Goal: Transaction & Acquisition: Purchase product/service

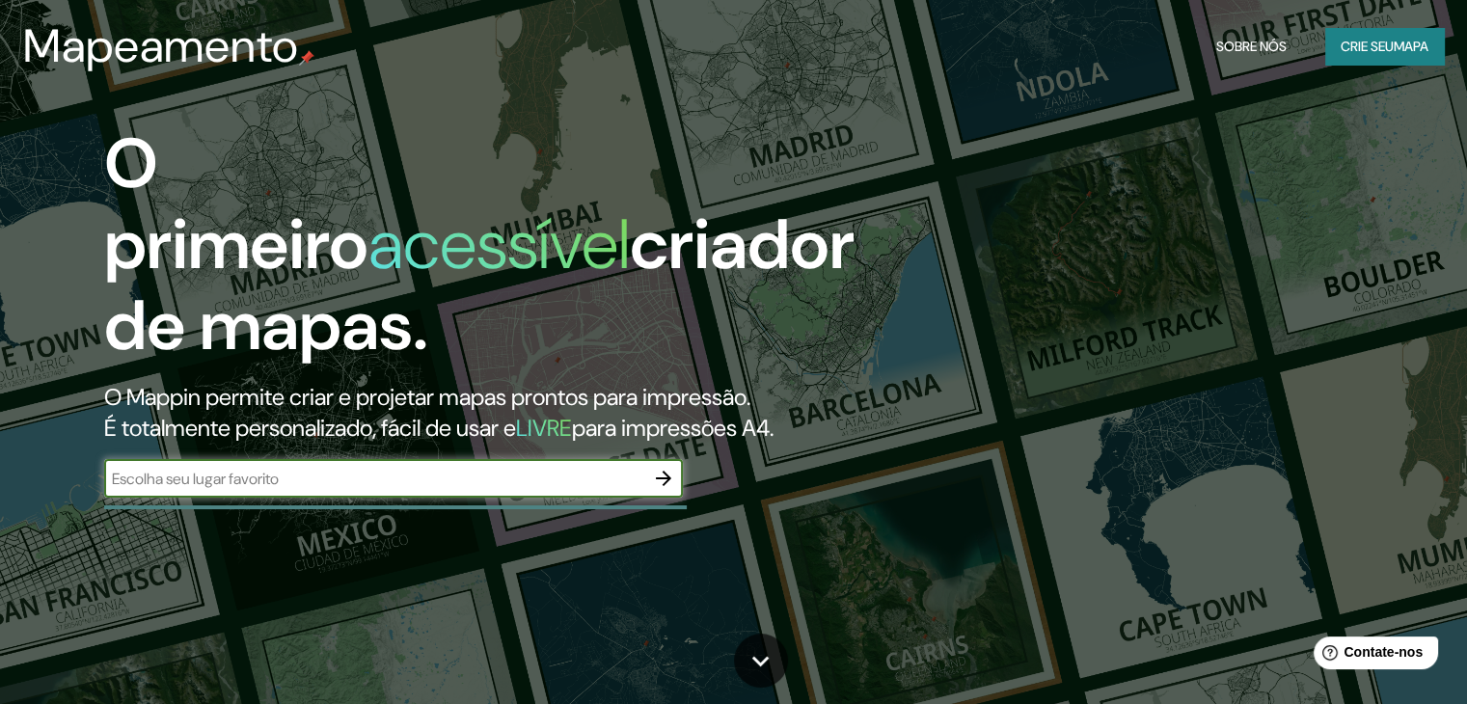
type input "n"
type input "macapá"
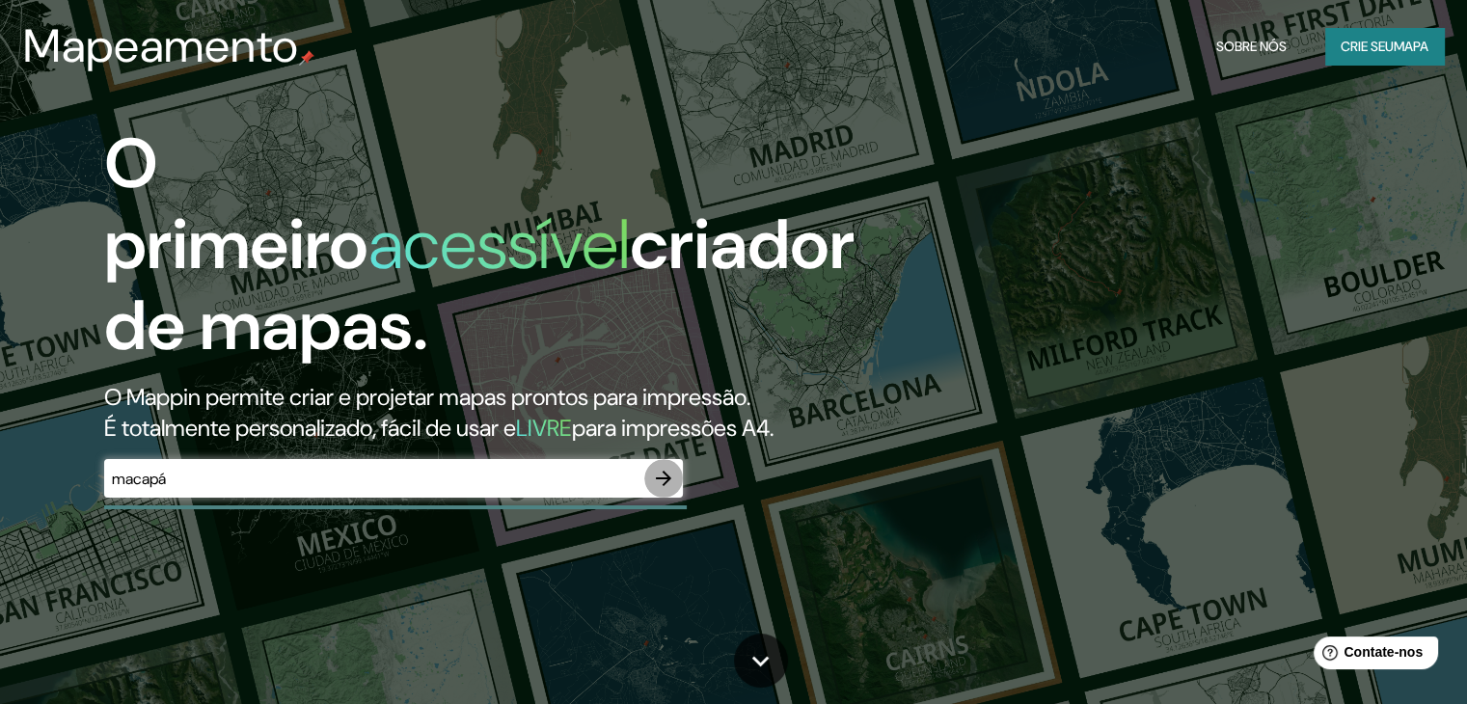
click at [665, 481] on icon "button" at bounding box center [663, 478] width 23 height 23
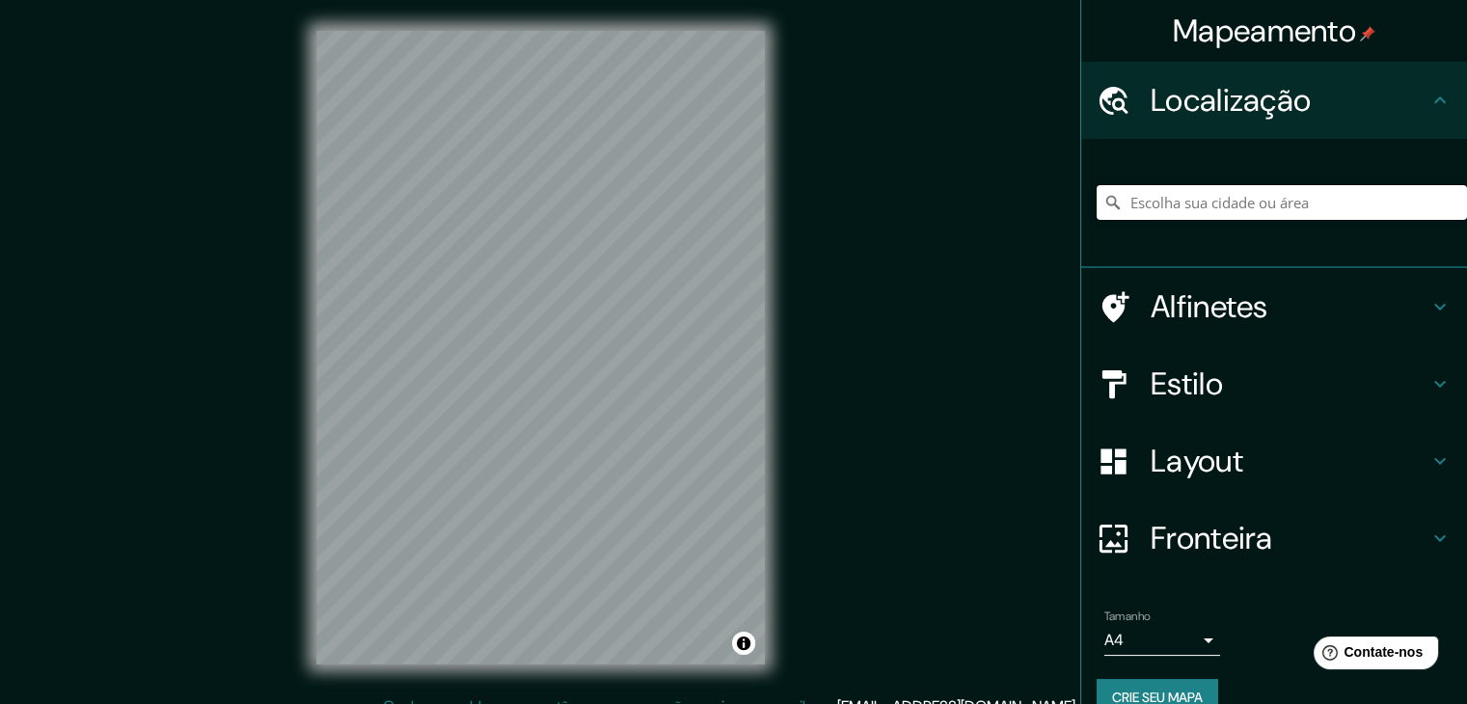
click at [1177, 202] on input "Escolha sua cidade ou área" at bounding box center [1282, 202] width 370 height 35
click at [968, 227] on div "Mapeamento Localização Alfinetes Estilo Layout Fronteira Escolha uma borda. Dic…" at bounding box center [733, 363] width 1467 height 726
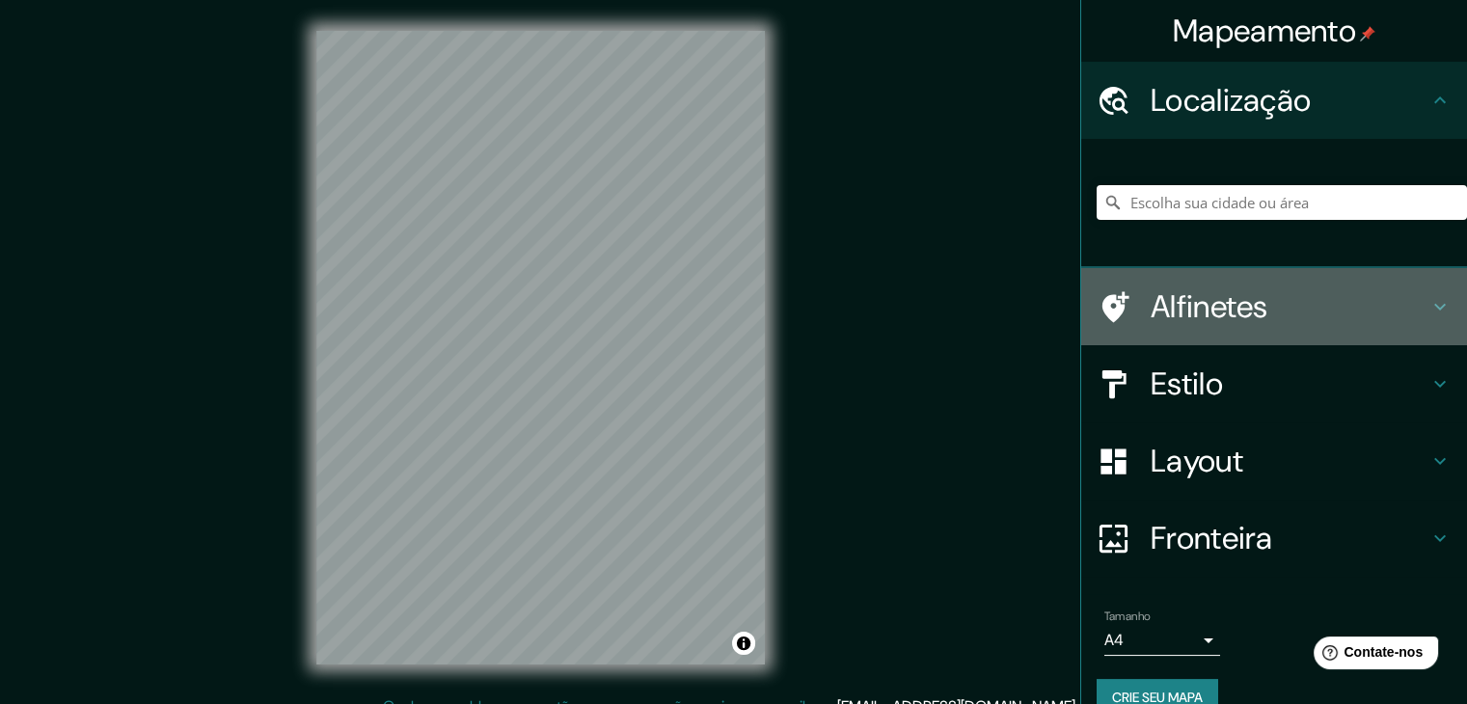
click at [1398, 297] on h4 "Alfinetes" at bounding box center [1290, 306] width 278 height 39
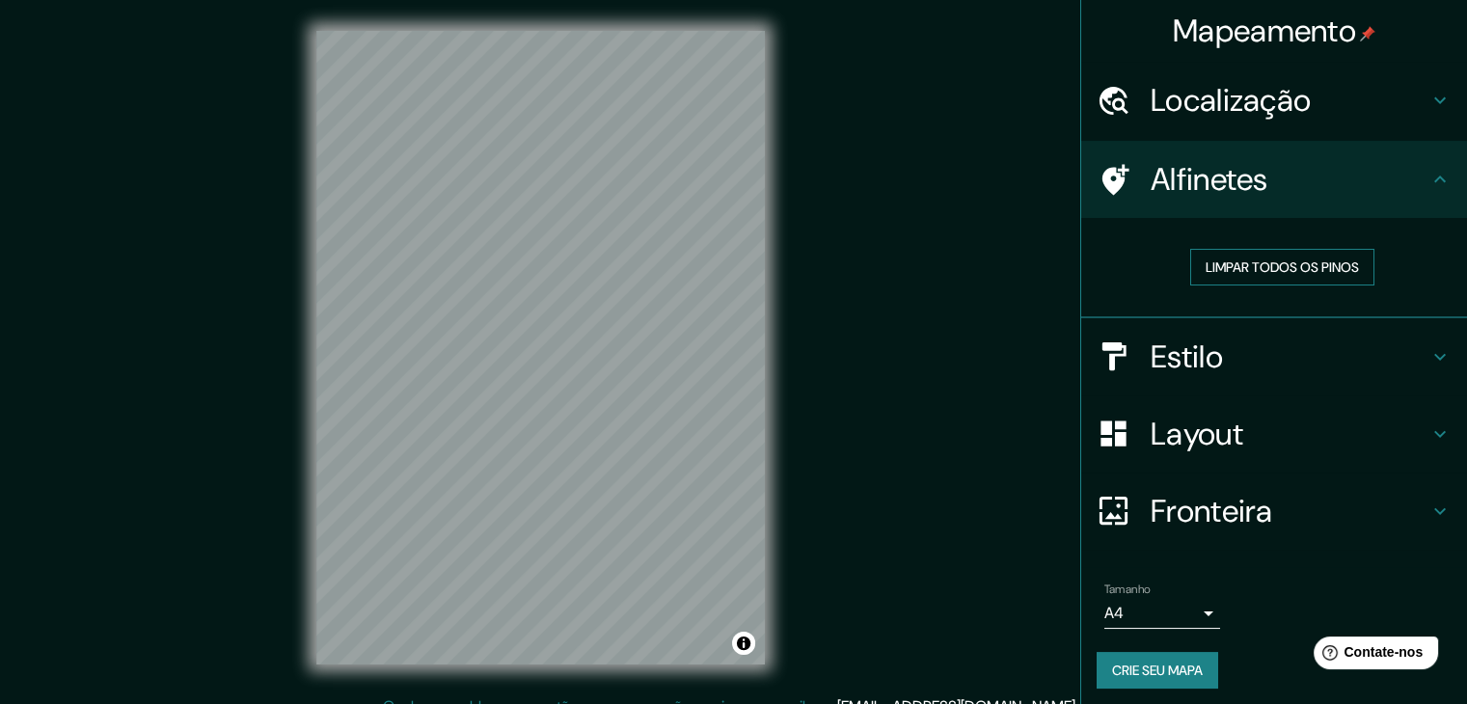
click at [1318, 275] on font "Limpar todos os pinos" at bounding box center [1282, 267] width 153 height 25
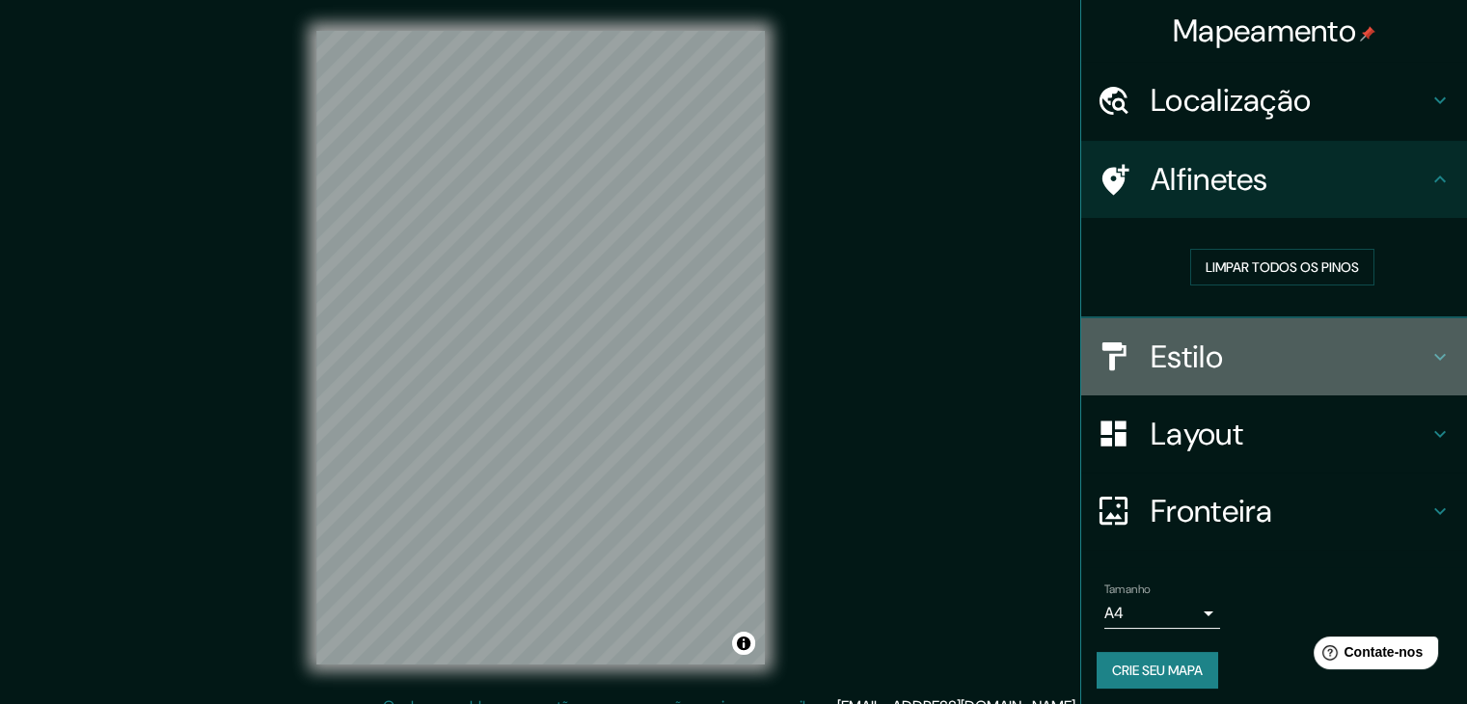
click at [1228, 344] on h4 "Estilo" at bounding box center [1290, 357] width 278 height 39
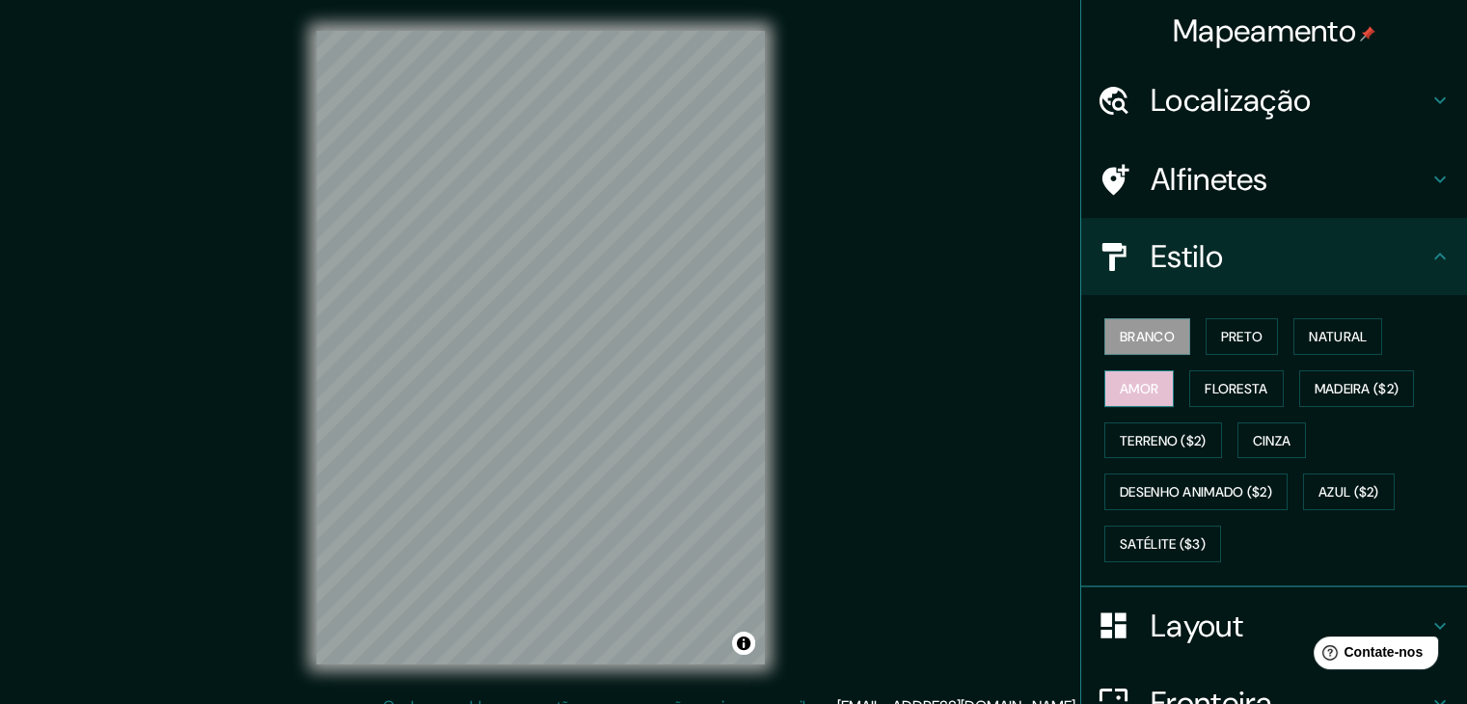
click at [1120, 384] on font "Amor" at bounding box center [1139, 388] width 39 height 17
click at [1242, 338] on font "Preto" at bounding box center [1242, 336] width 42 height 17
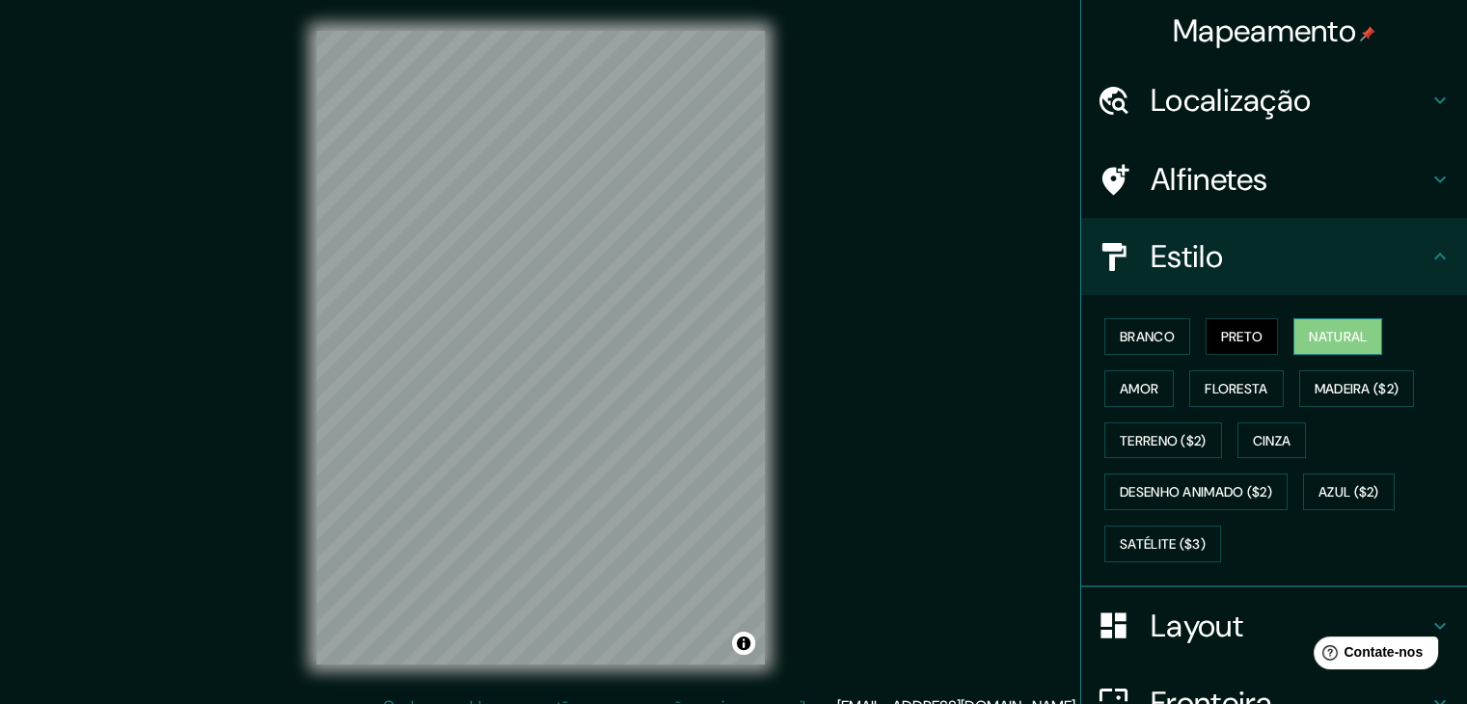
click at [1309, 328] on font "Natural" at bounding box center [1338, 336] width 58 height 17
click at [1332, 385] on font "Madeira ($2)" at bounding box center [1357, 388] width 85 height 17
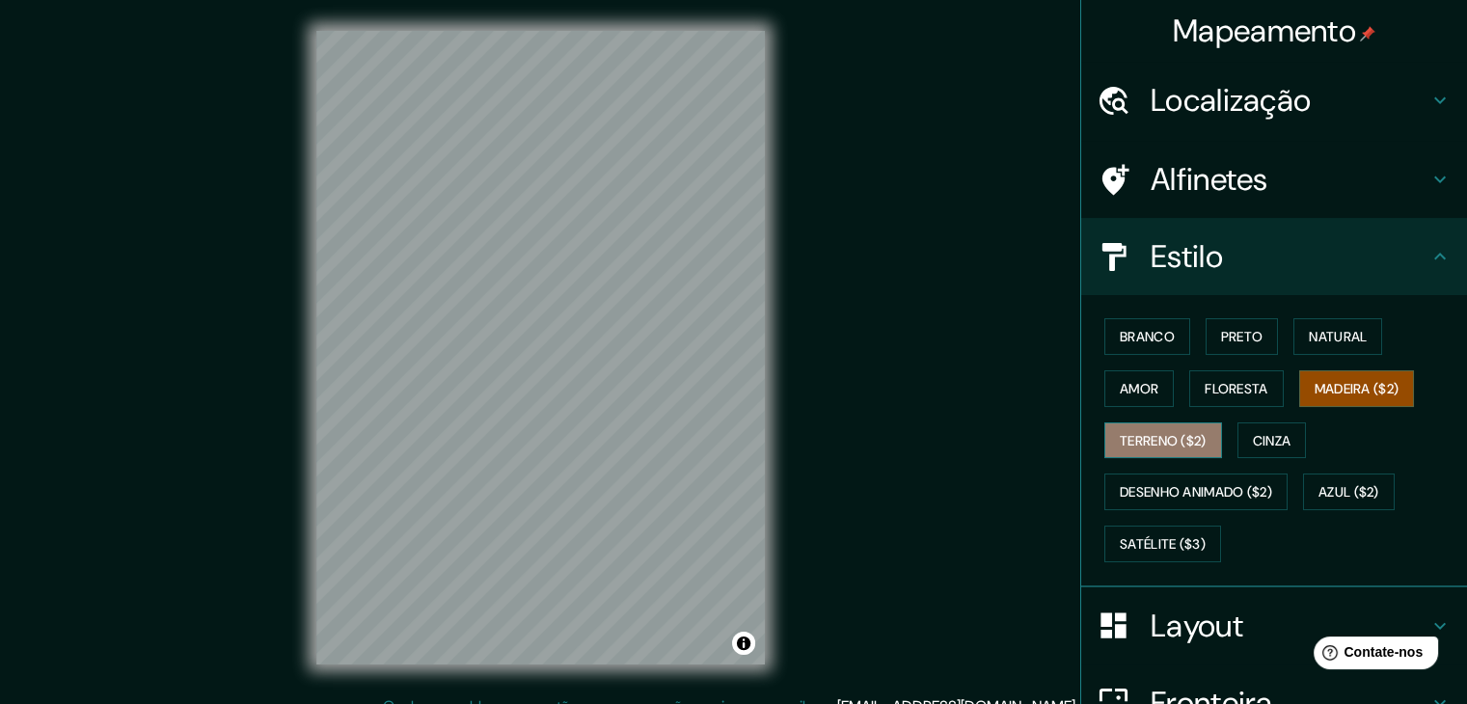
click at [1123, 442] on font "Terreno ($2)" at bounding box center [1163, 440] width 87 height 17
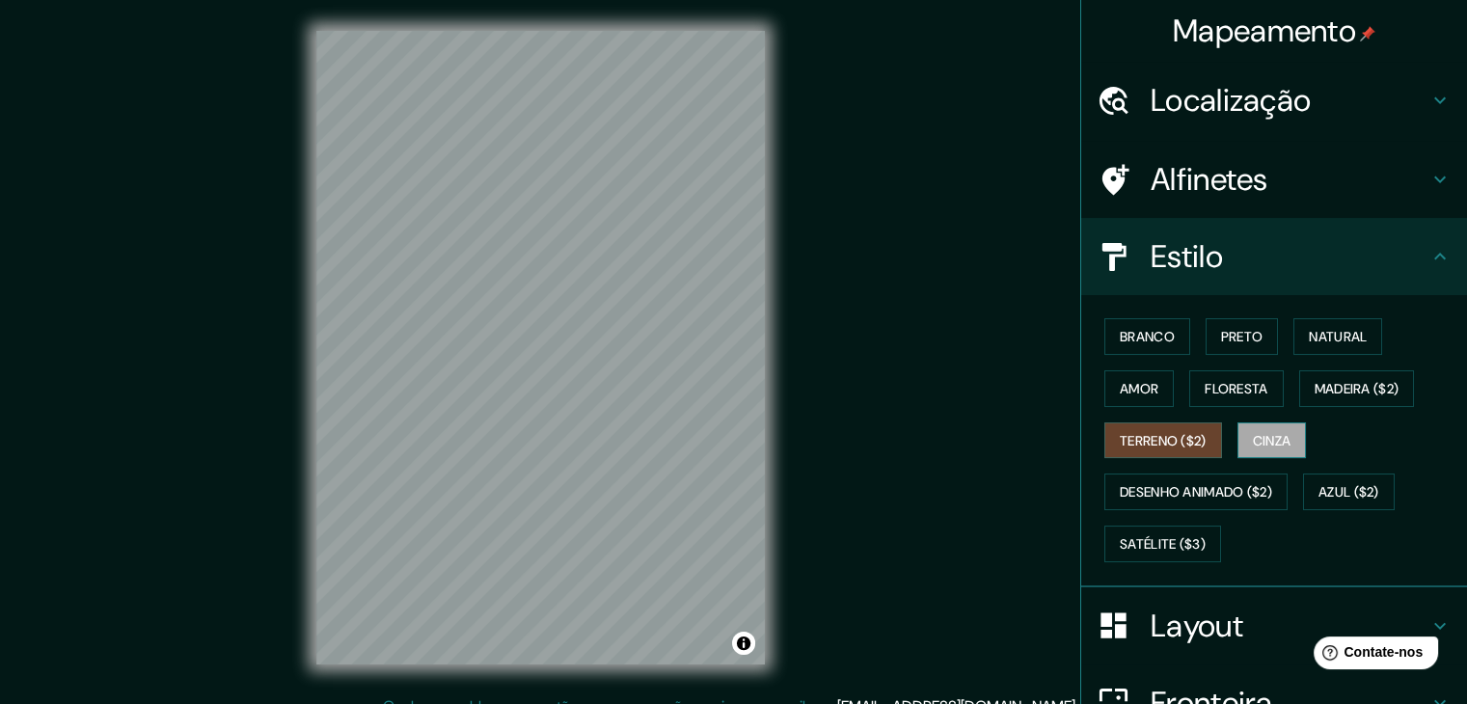
click at [1253, 441] on font "Cinza" at bounding box center [1272, 440] width 39 height 17
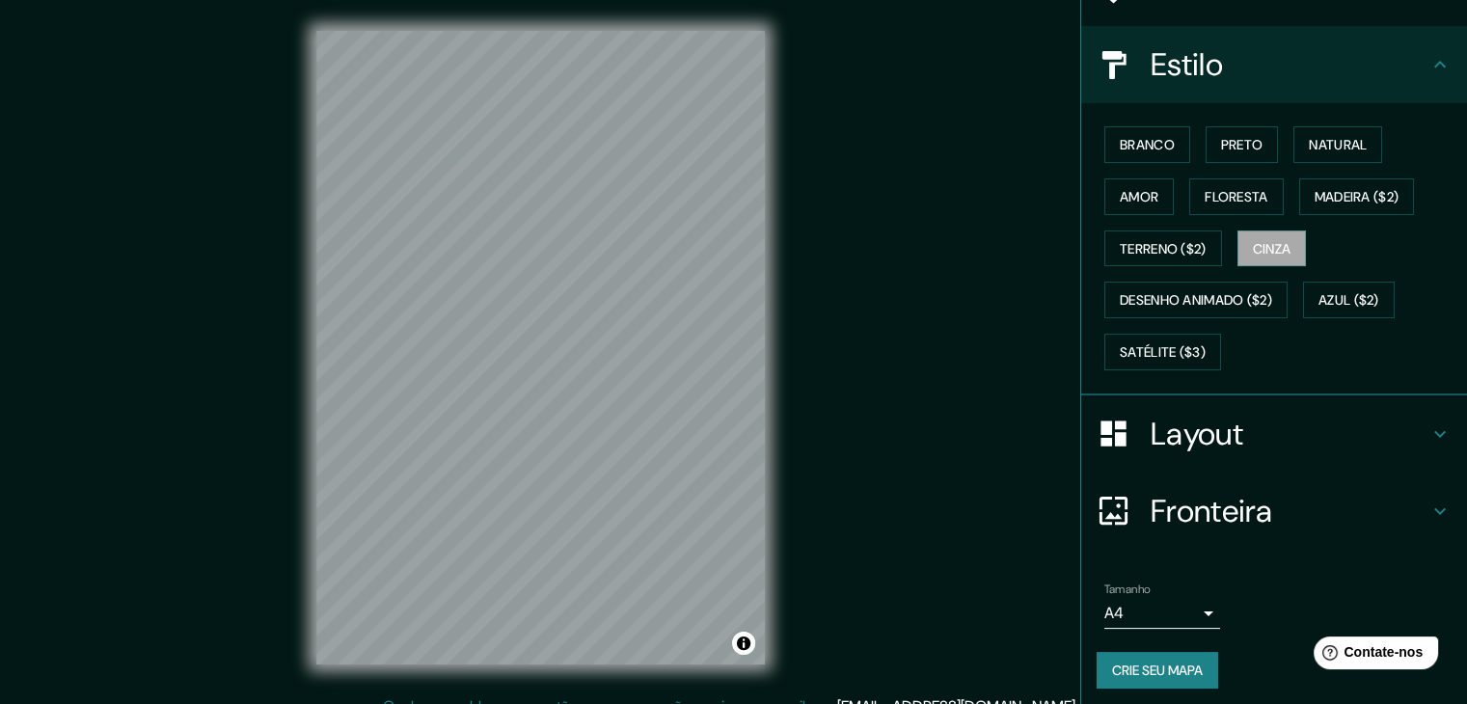
scroll to position [193, 0]
click at [1412, 499] on h4 "Fronteira" at bounding box center [1290, 510] width 278 height 39
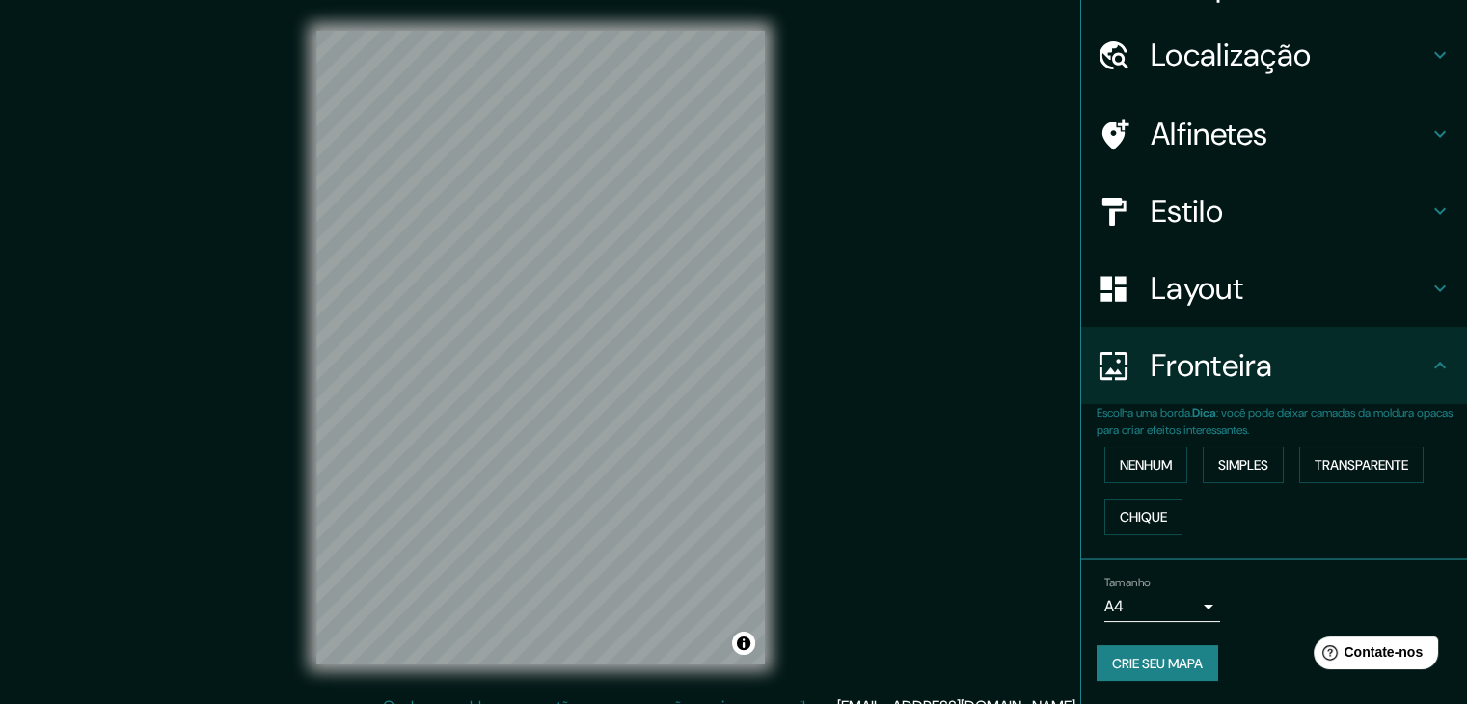
scroll to position [43, 0]
click at [1204, 472] on button "Simples" at bounding box center [1243, 467] width 81 height 37
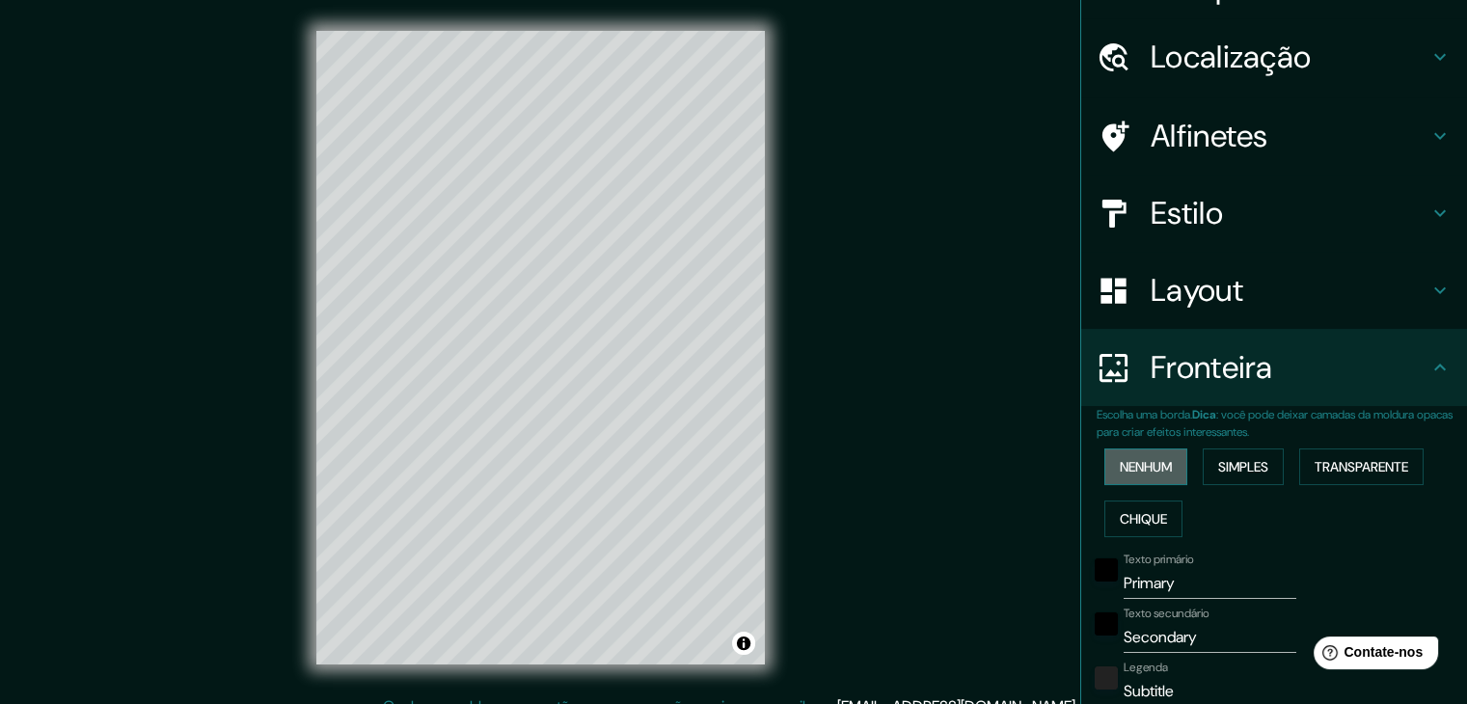
click at [1142, 474] on font "Nenhum" at bounding box center [1146, 466] width 52 height 17
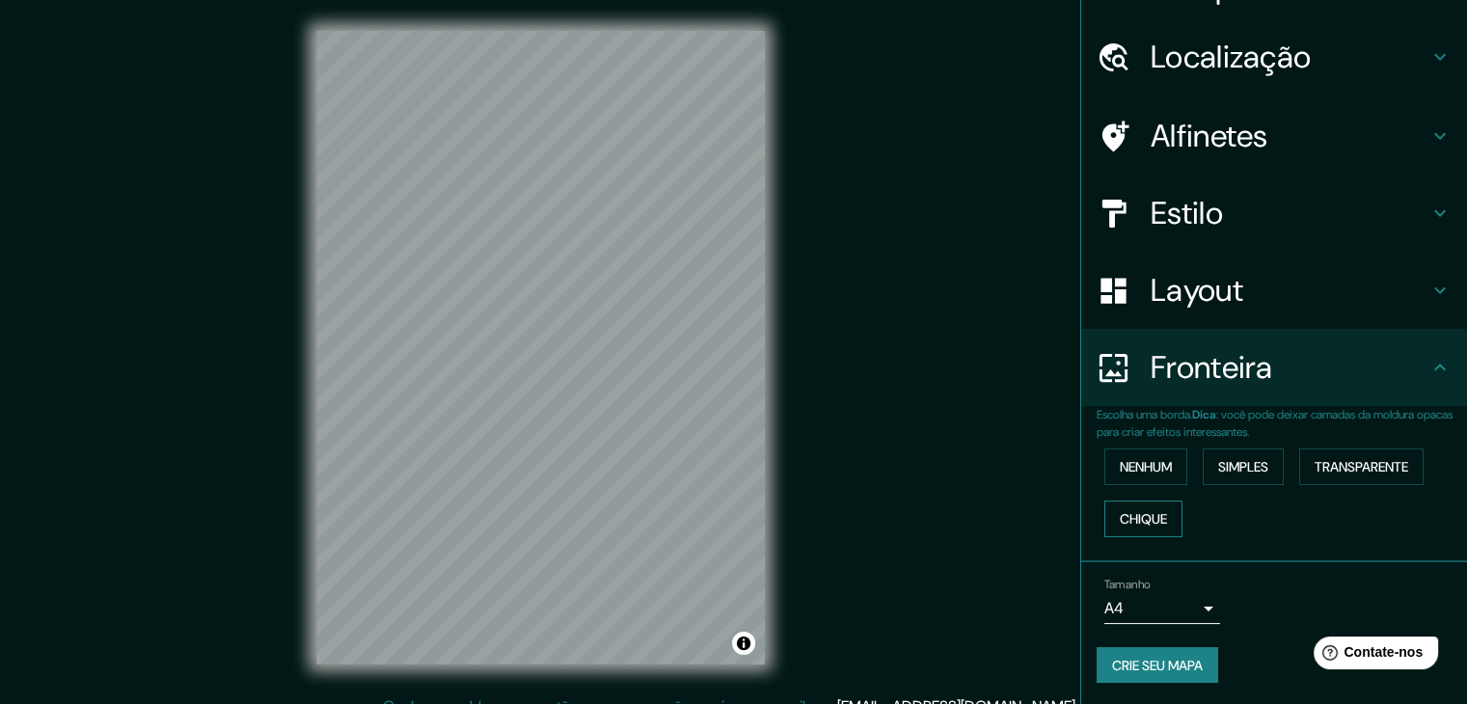
click at [1130, 501] on button "Chique" at bounding box center [1143, 519] width 78 height 37
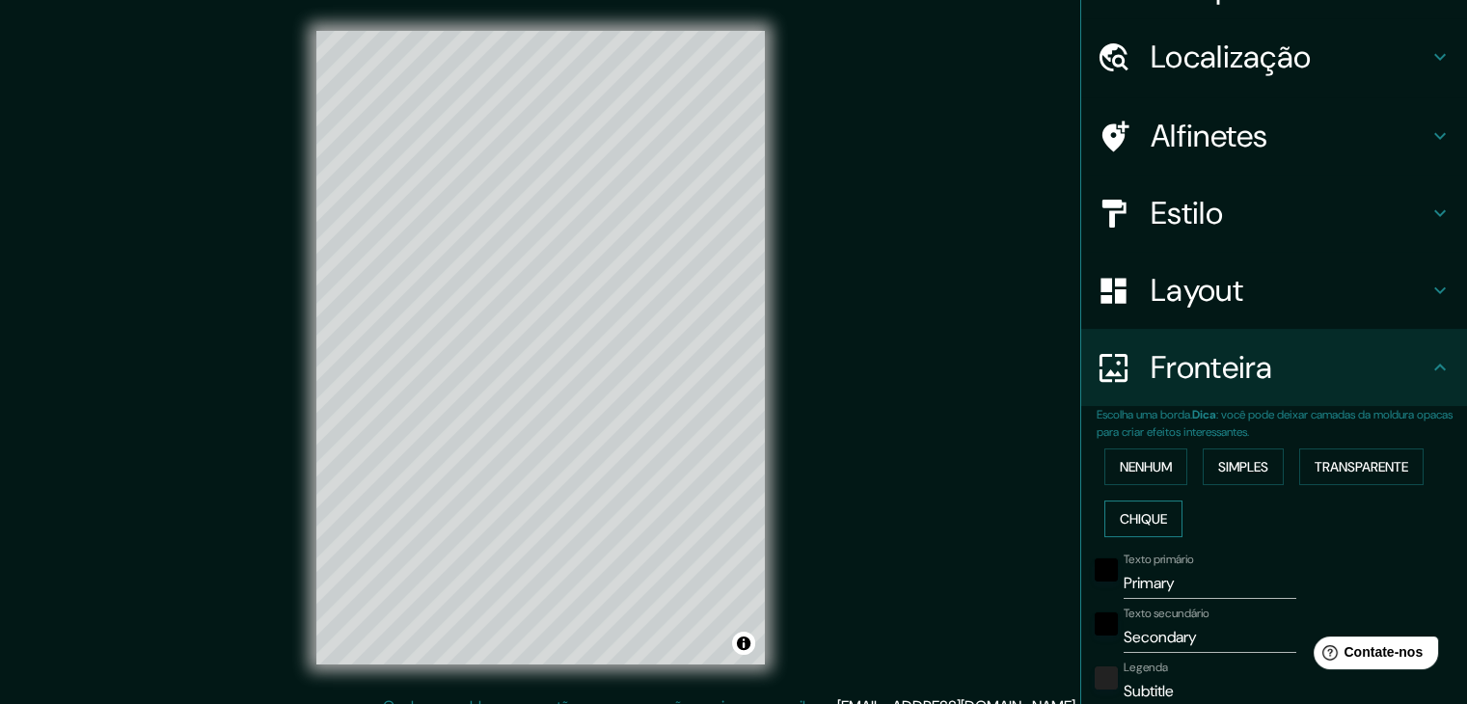
click at [1130, 501] on button "Chique" at bounding box center [1143, 519] width 78 height 37
type input "37"
type input "19"
click at [1131, 482] on button "Nenhum" at bounding box center [1145, 467] width 83 height 37
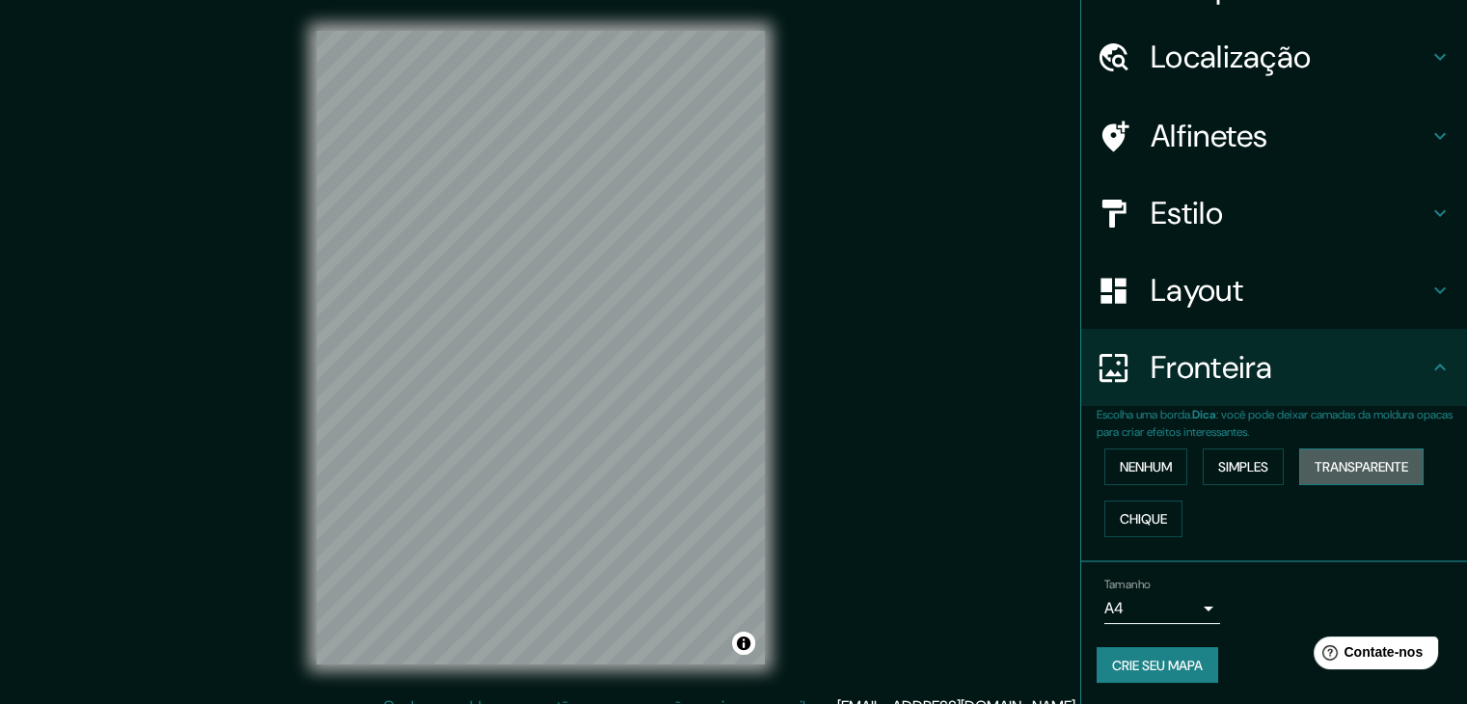
click at [1356, 478] on button "Transparente" at bounding box center [1361, 467] width 124 height 37
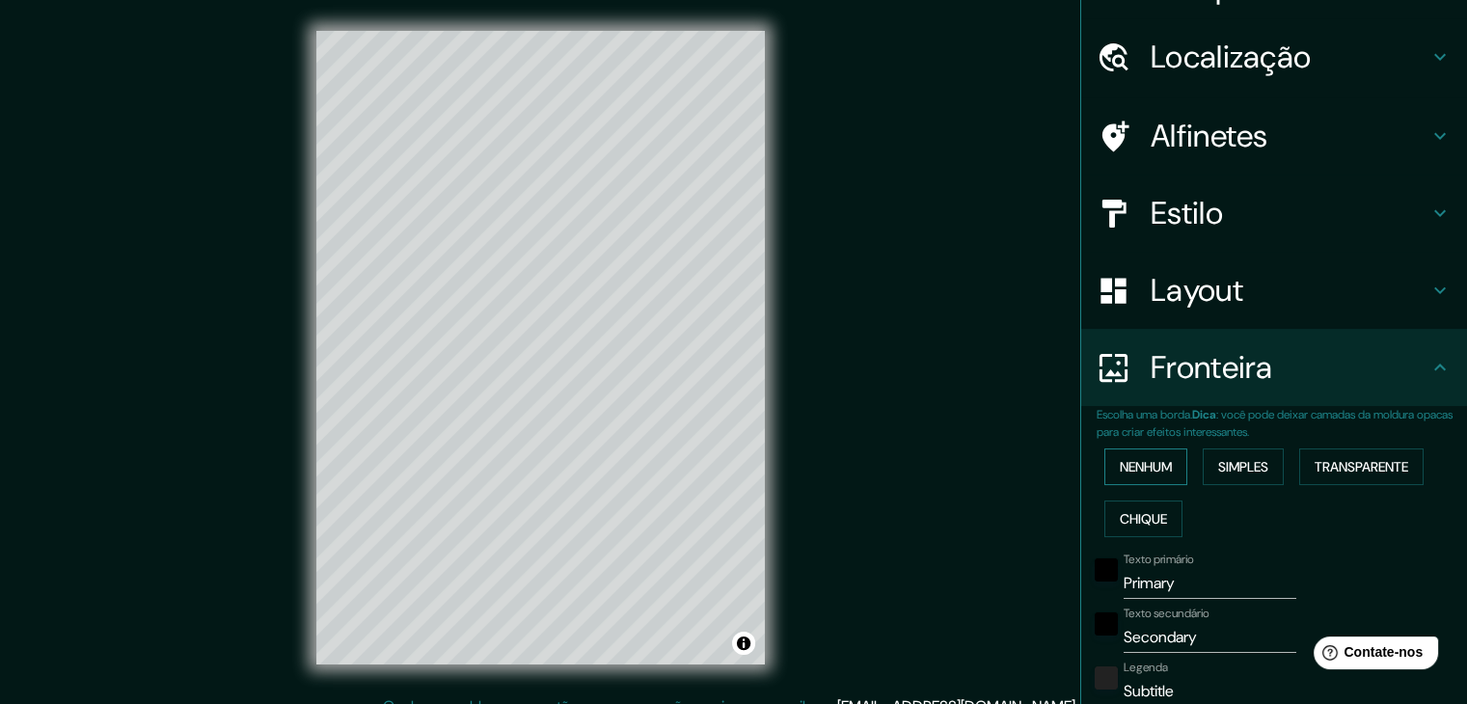
click at [1155, 475] on font "Nenhum" at bounding box center [1146, 466] width 52 height 25
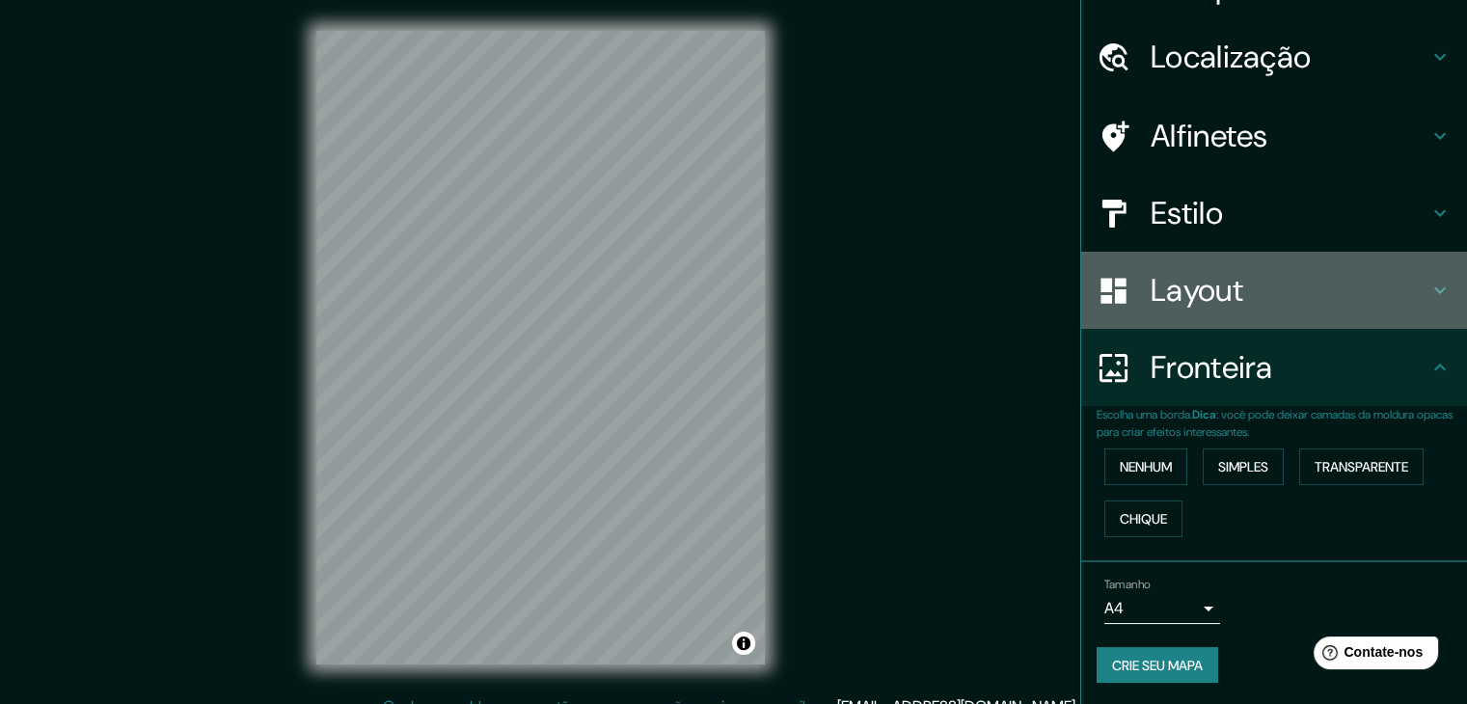
click at [1218, 303] on font "Layout" at bounding box center [1197, 290] width 93 height 41
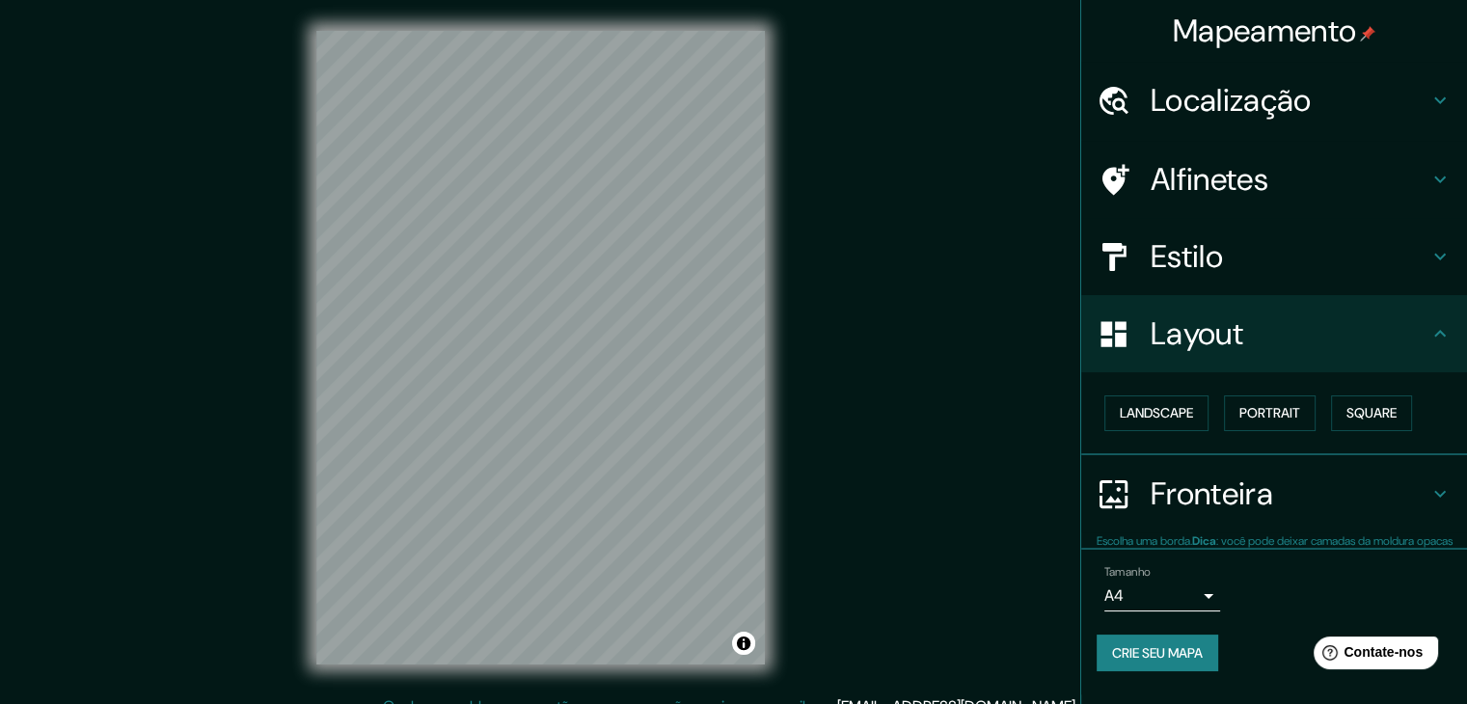
scroll to position [0, 0]
click at [1150, 408] on font "Paisagem" at bounding box center [1150, 413] width 61 height 17
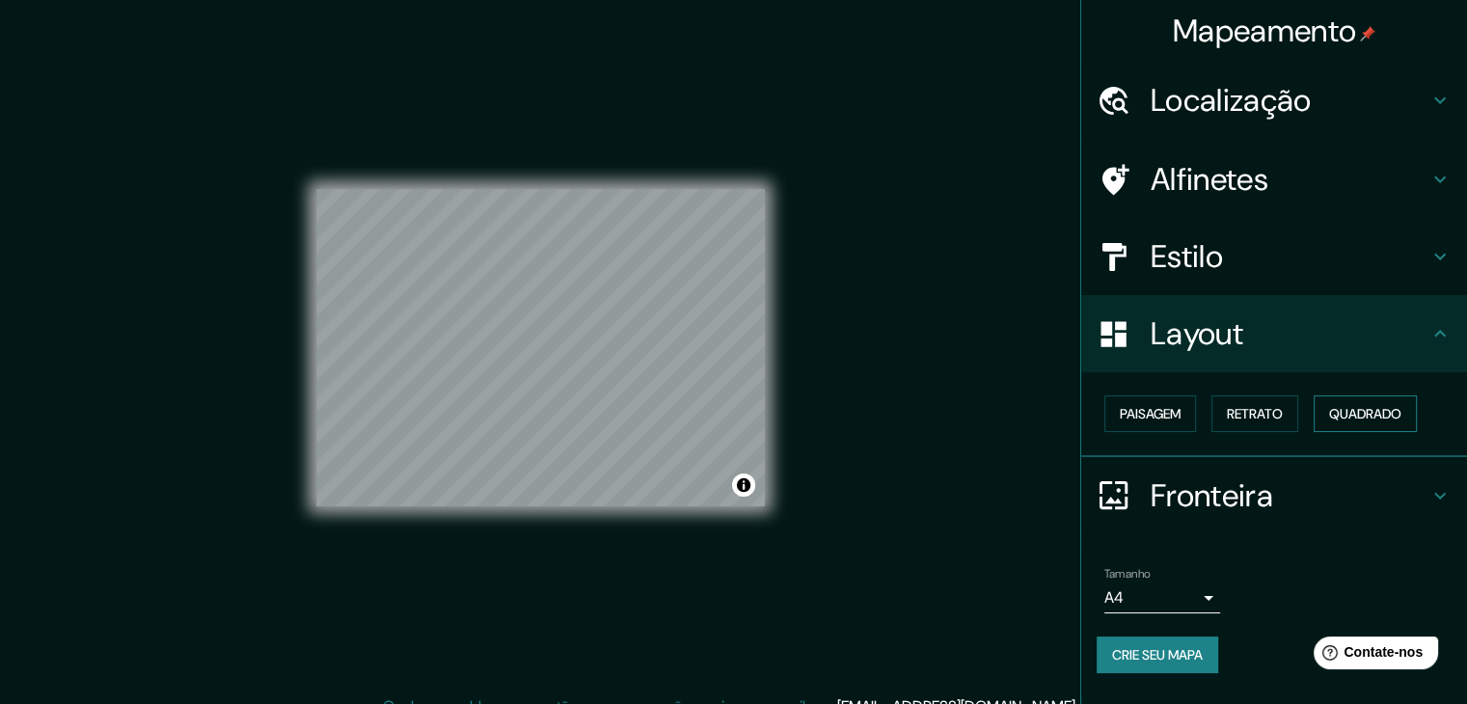
click at [1365, 418] on font "Quadrado" at bounding box center [1365, 413] width 72 height 17
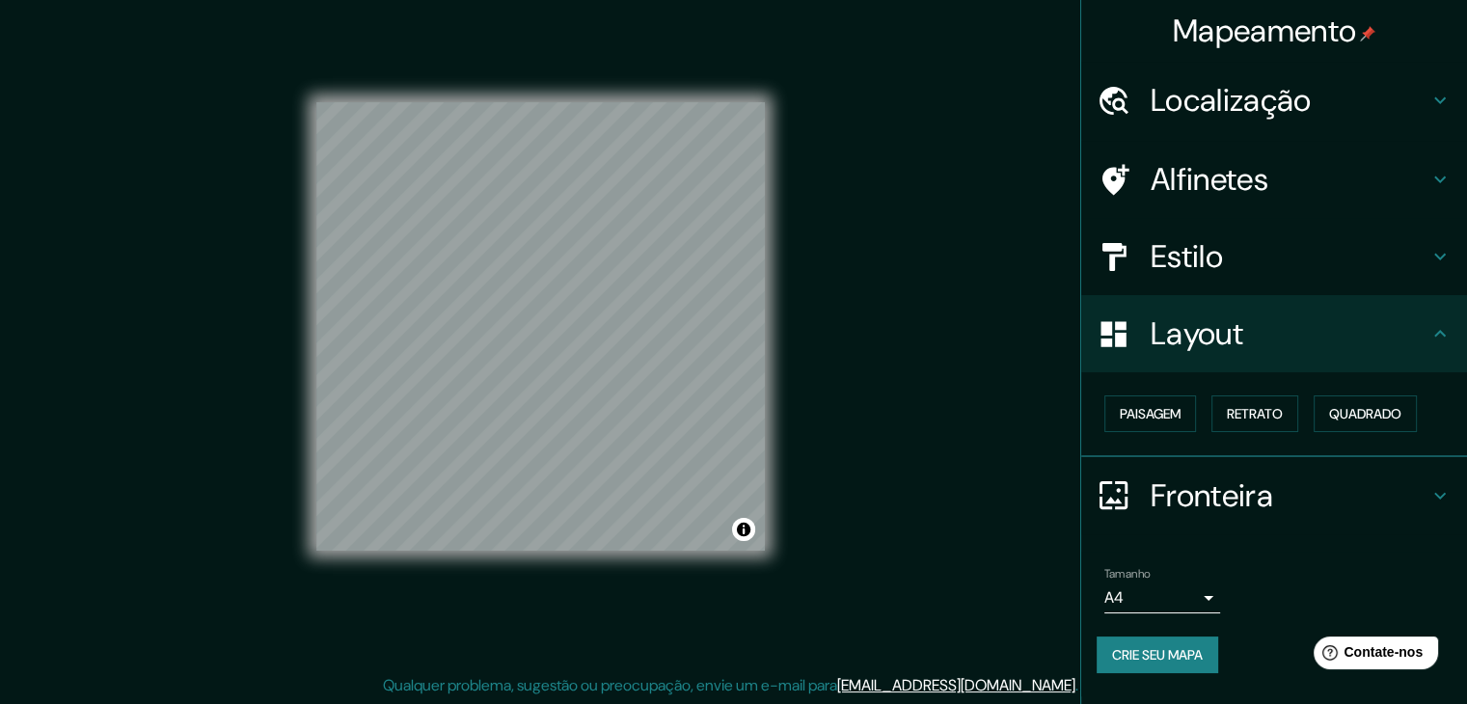
scroll to position [22, 0]
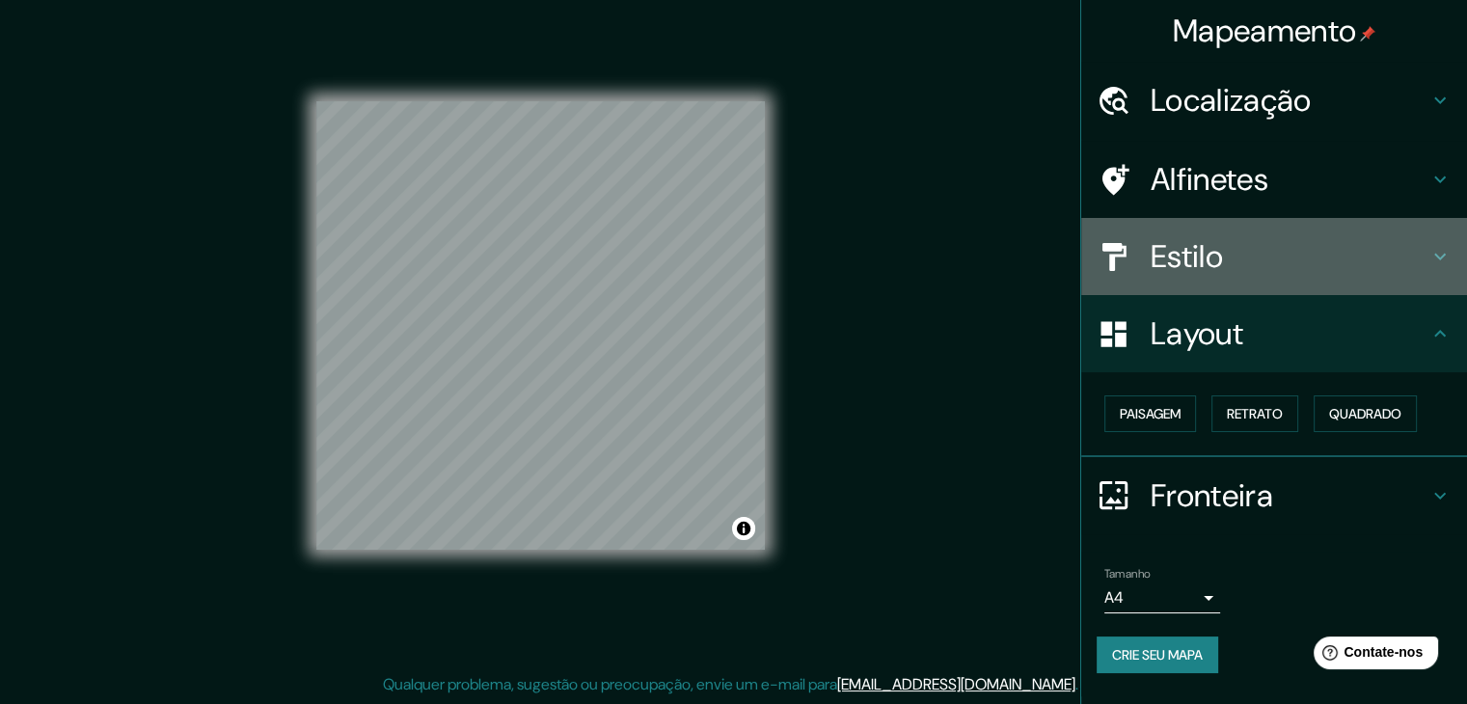
click at [1154, 264] on font "Estilo" at bounding box center [1187, 256] width 72 height 41
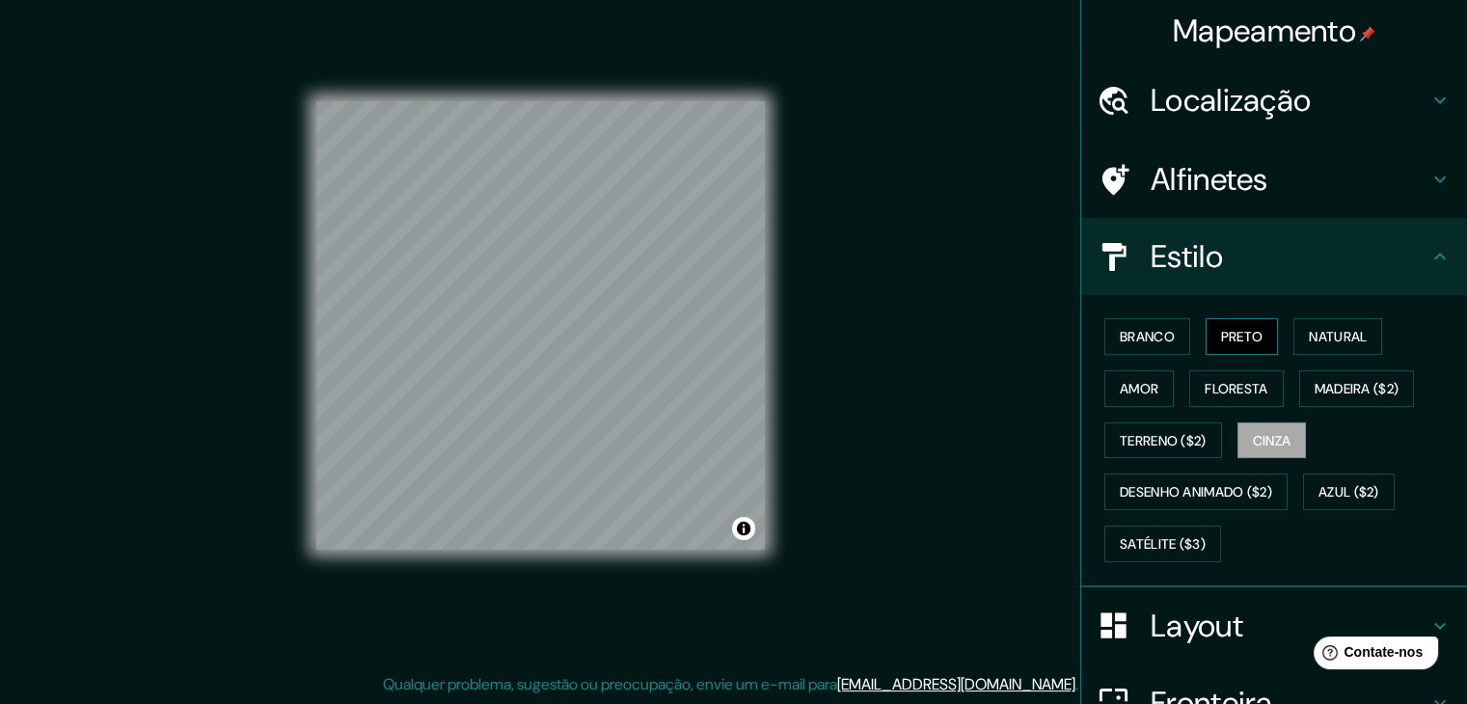
click at [1227, 333] on font "Preto" at bounding box center [1242, 336] width 42 height 17
click at [1146, 331] on font "Branco" at bounding box center [1147, 336] width 55 height 17
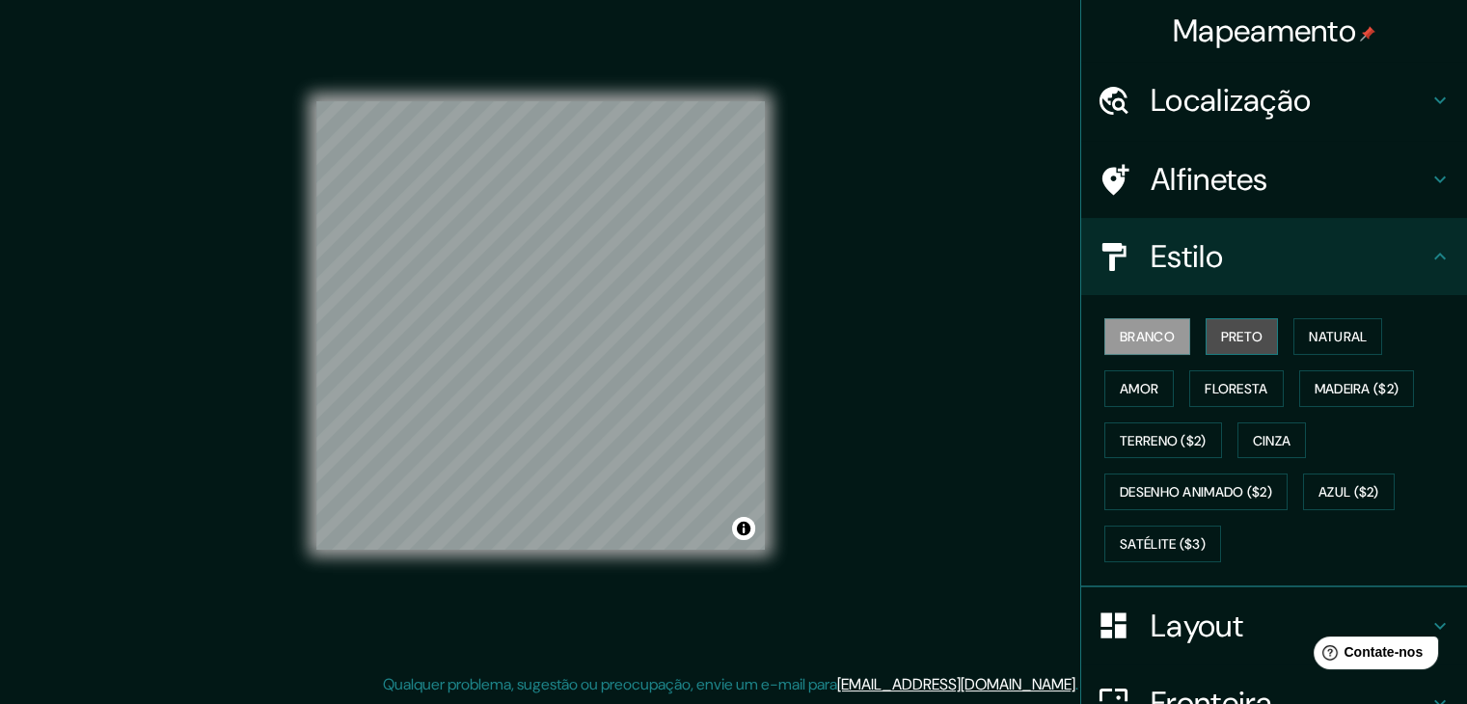
click at [1250, 341] on font "Preto" at bounding box center [1242, 336] width 42 height 17
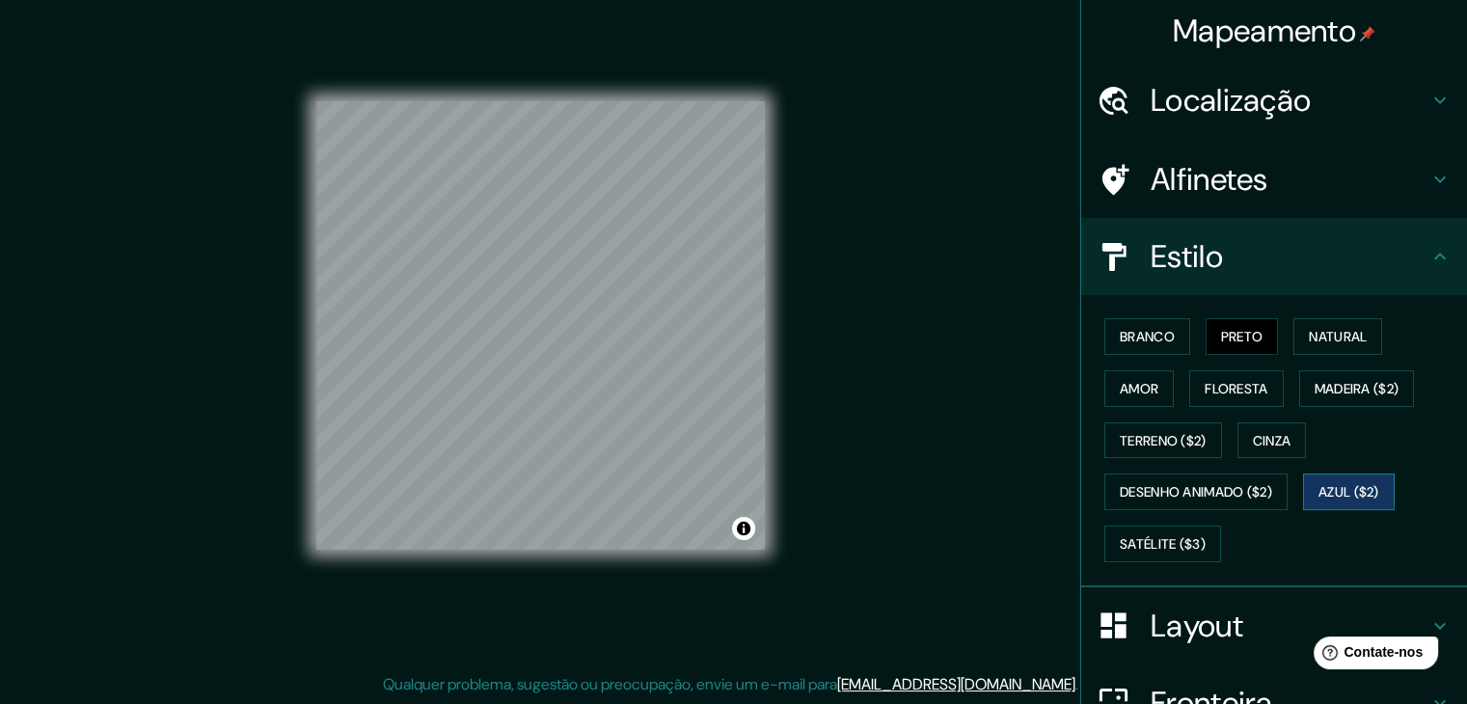
click at [1342, 490] on font "Azul ($2)" at bounding box center [1349, 492] width 61 height 17
click at [1209, 493] on font "Desenho animado ($2)" at bounding box center [1196, 492] width 152 height 17
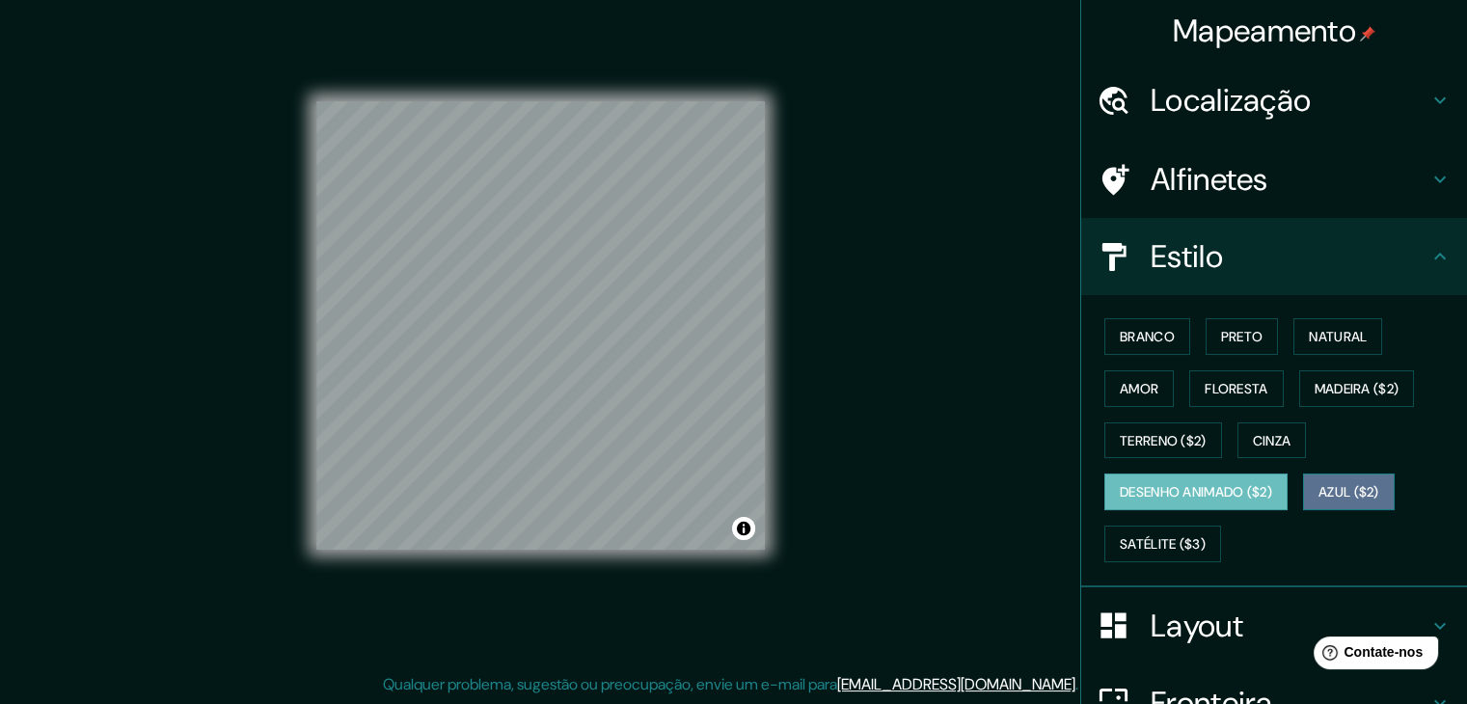
click at [1319, 491] on font "Azul ($2)" at bounding box center [1349, 492] width 61 height 17
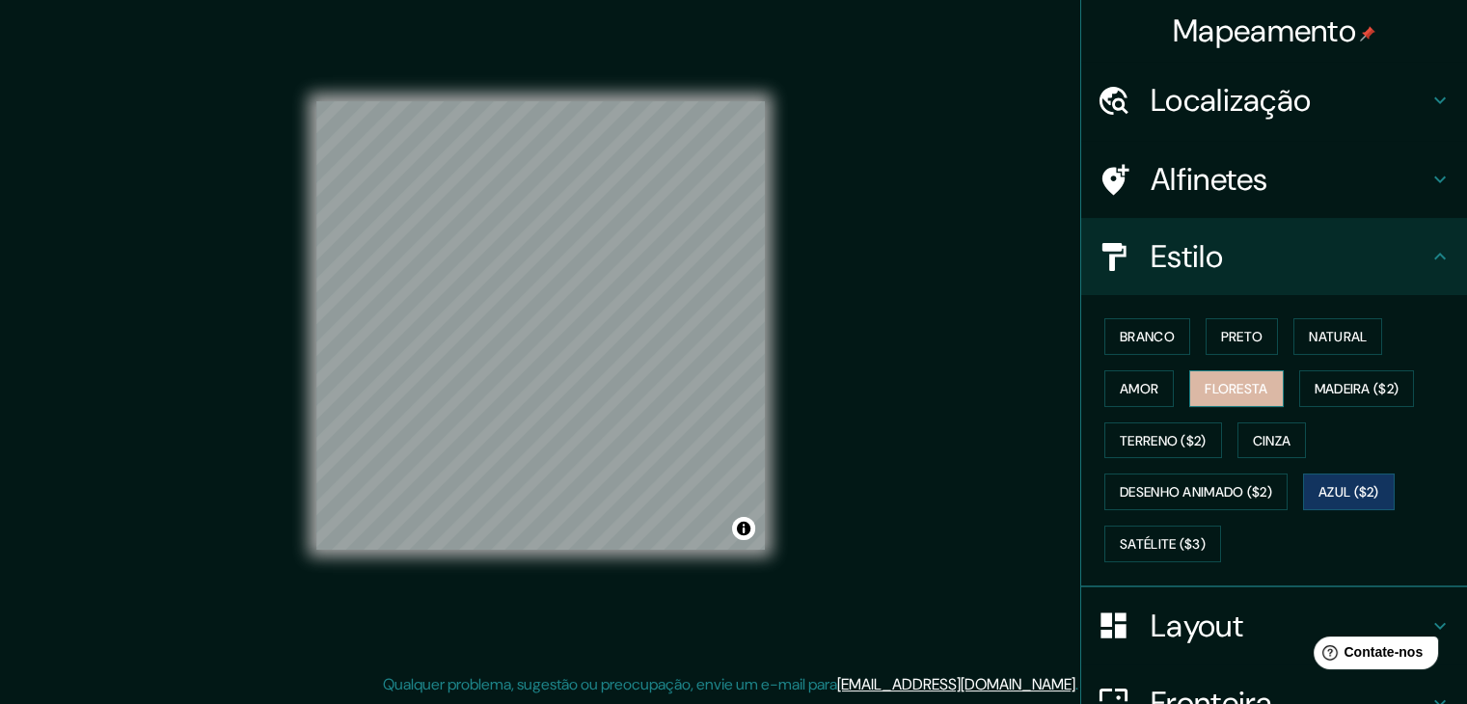
click at [1225, 395] on font "Floresta" at bounding box center [1236, 388] width 63 height 17
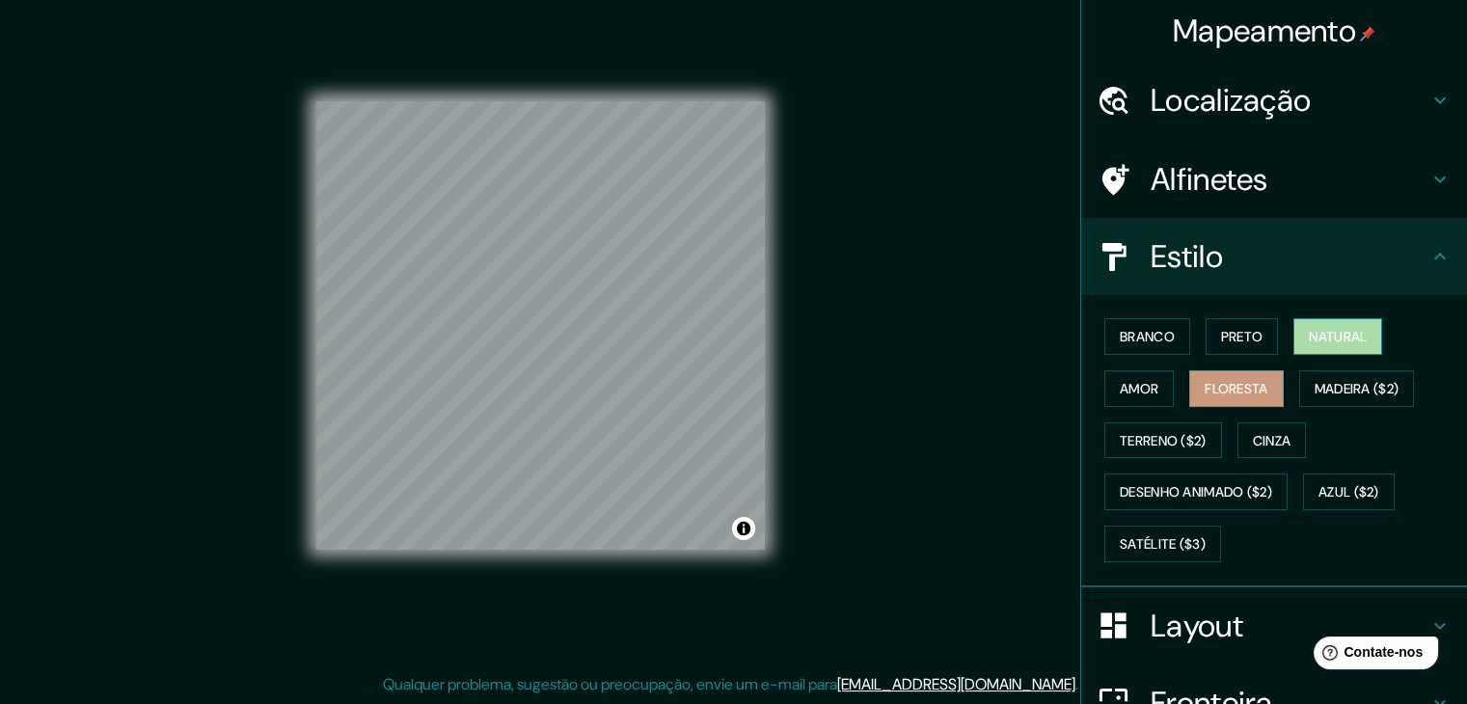
click at [1309, 338] on font "Natural" at bounding box center [1338, 336] width 58 height 17
click at [1148, 331] on font "Branco" at bounding box center [1147, 336] width 55 height 17
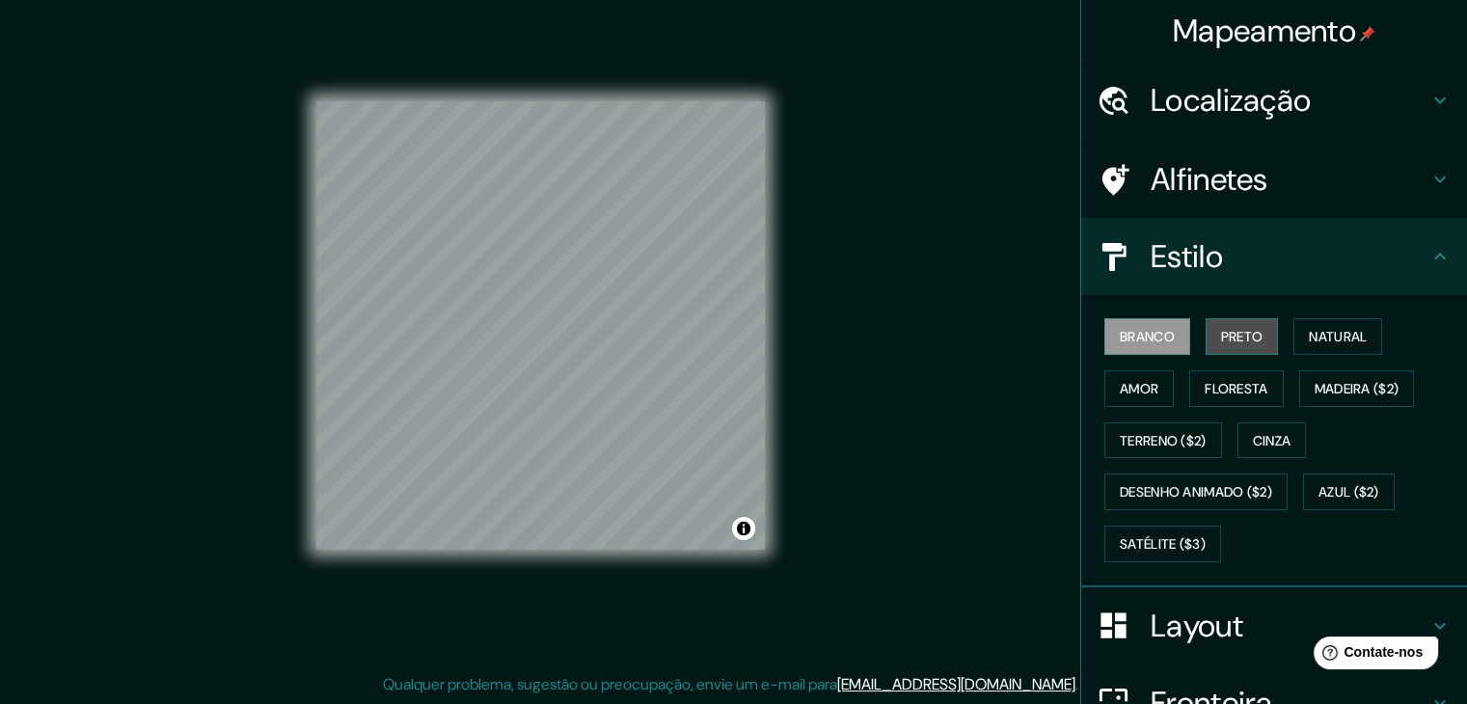
click at [1221, 343] on font "Preto" at bounding box center [1242, 336] width 42 height 17
click at [1146, 370] on button "Amor" at bounding box center [1138, 388] width 69 height 37
click at [1154, 341] on font "Branco" at bounding box center [1147, 336] width 55 height 17
click at [1206, 336] on button "Preto" at bounding box center [1242, 336] width 73 height 37
click at [1429, 259] on icon at bounding box center [1440, 256] width 23 height 23
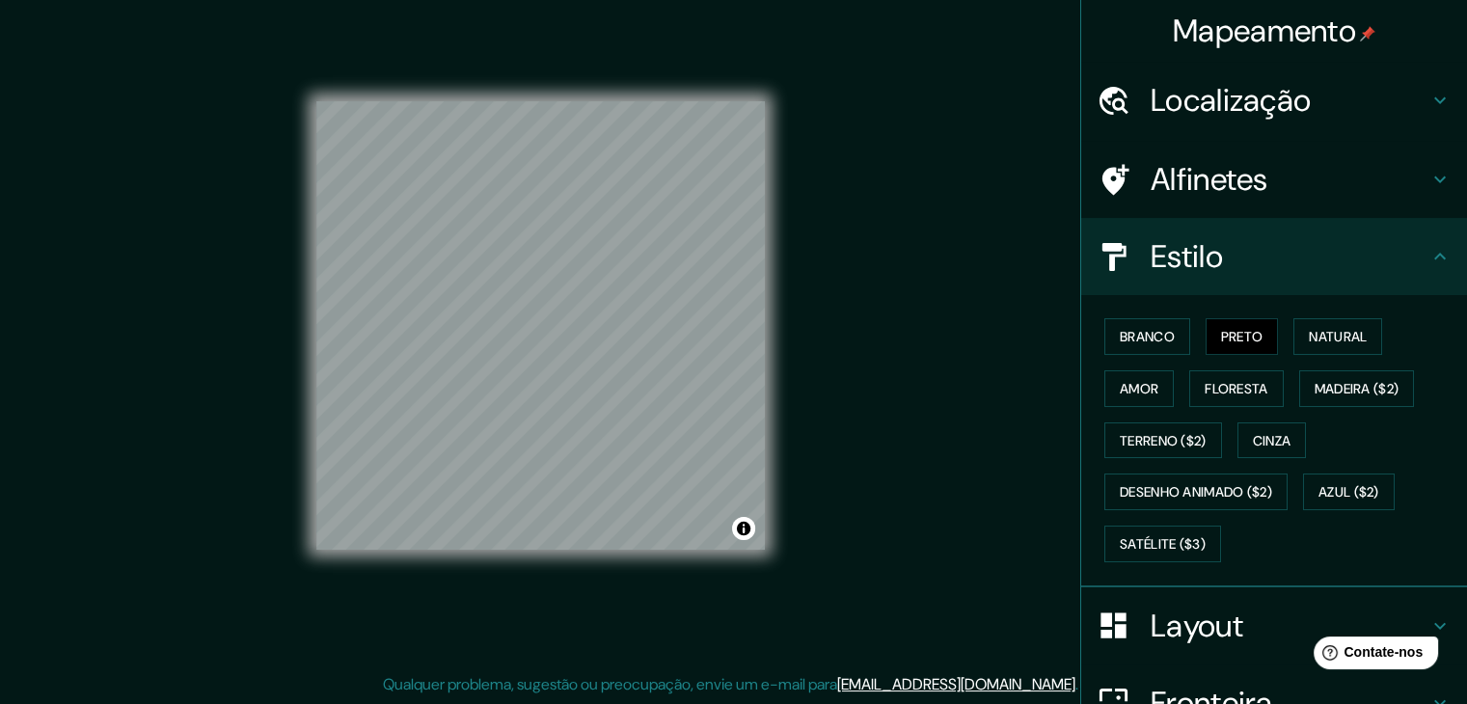
click at [1429, 187] on icon at bounding box center [1440, 179] width 23 height 23
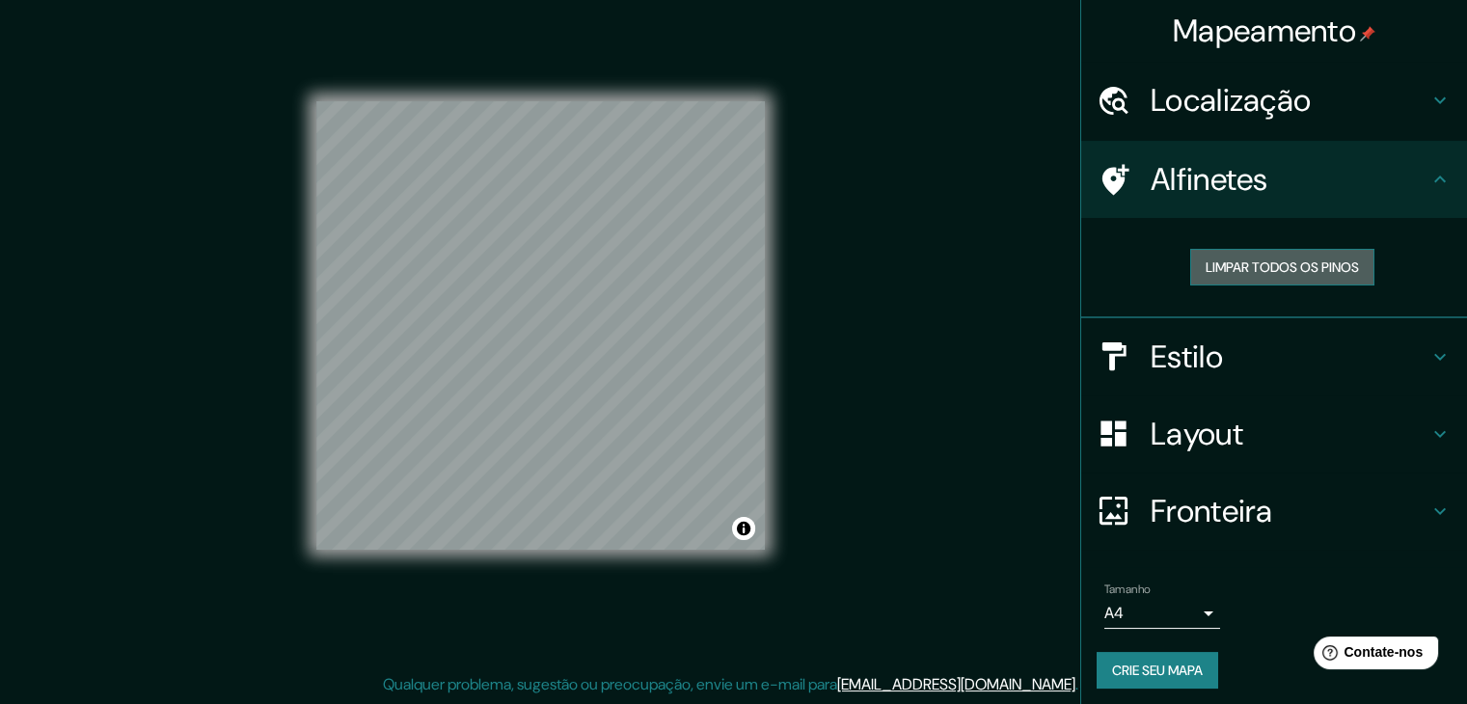
click at [1249, 260] on font "Limpar todos os pinos" at bounding box center [1282, 267] width 153 height 17
click at [1397, 183] on h4 "Alfinetes" at bounding box center [1290, 179] width 278 height 39
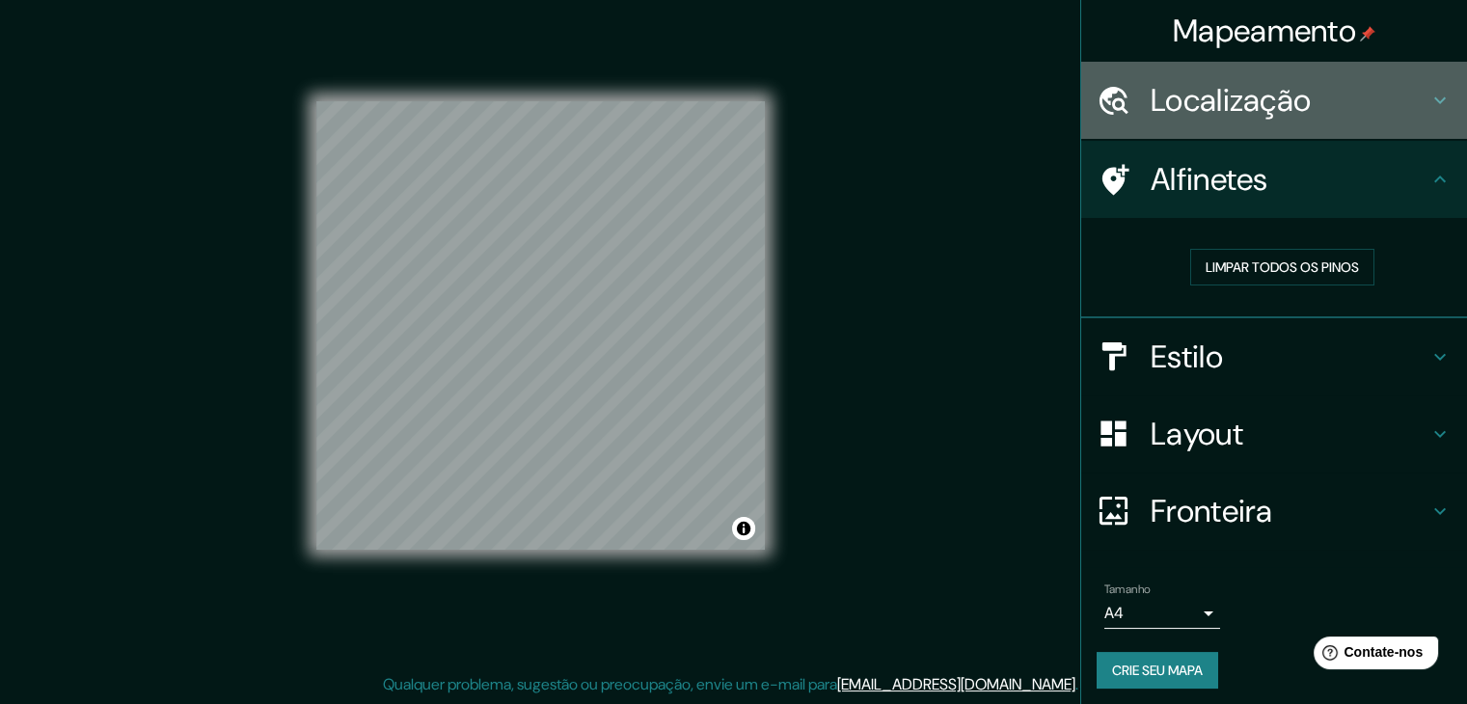
click at [1428, 113] on div "Localização" at bounding box center [1274, 100] width 386 height 77
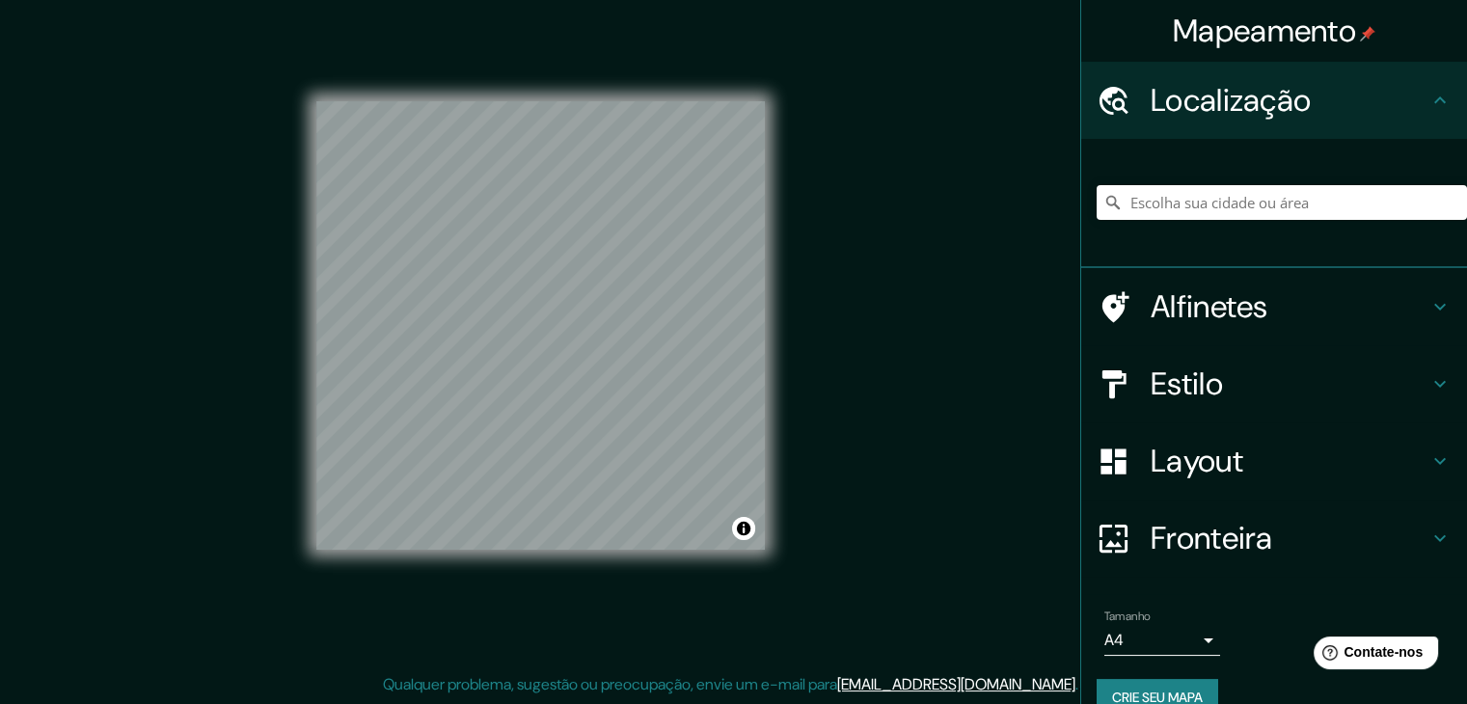
click at [1428, 113] on div "Localização" at bounding box center [1274, 100] width 386 height 77
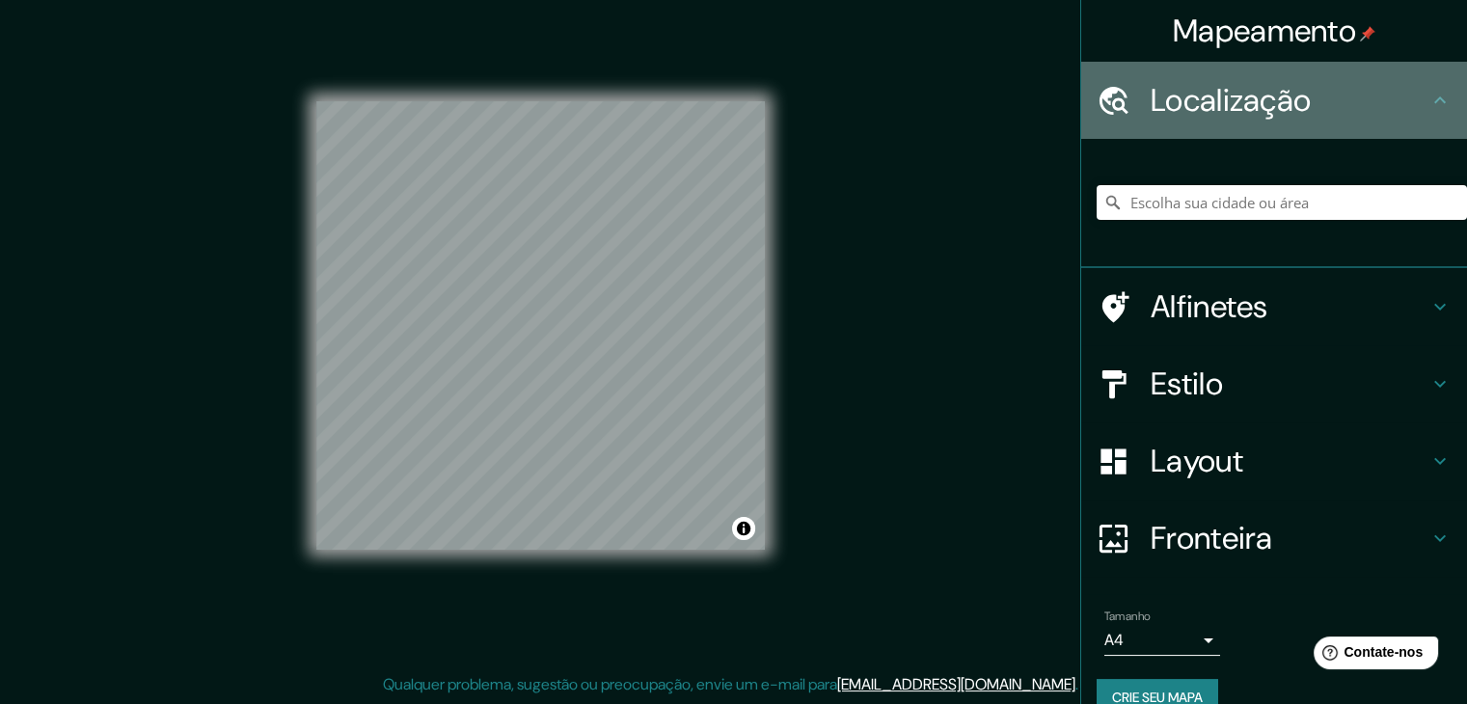
click at [1429, 97] on icon at bounding box center [1440, 100] width 23 height 23
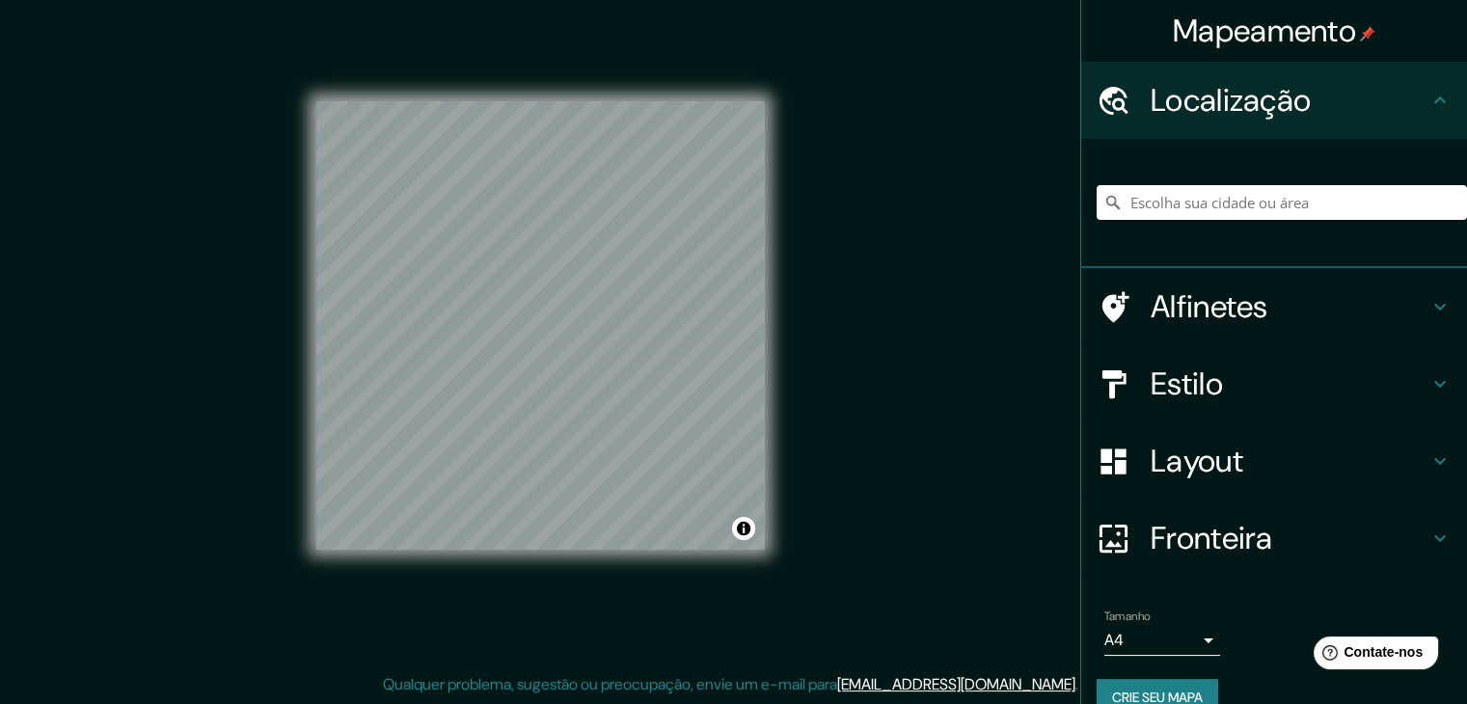
click at [1429, 308] on icon at bounding box center [1440, 306] width 23 height 23
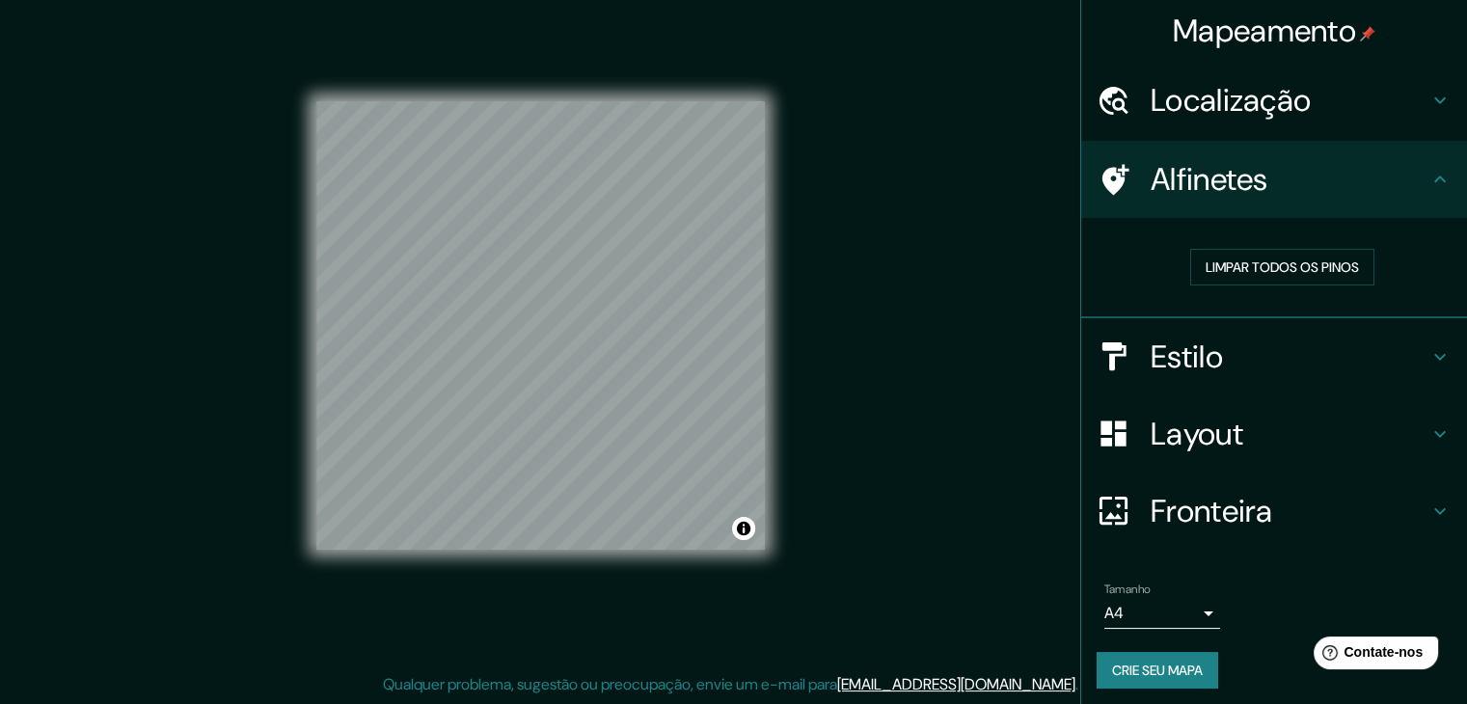
click at [1430, 186] on icon at bounding box center [1440, 179] width 23 height 23
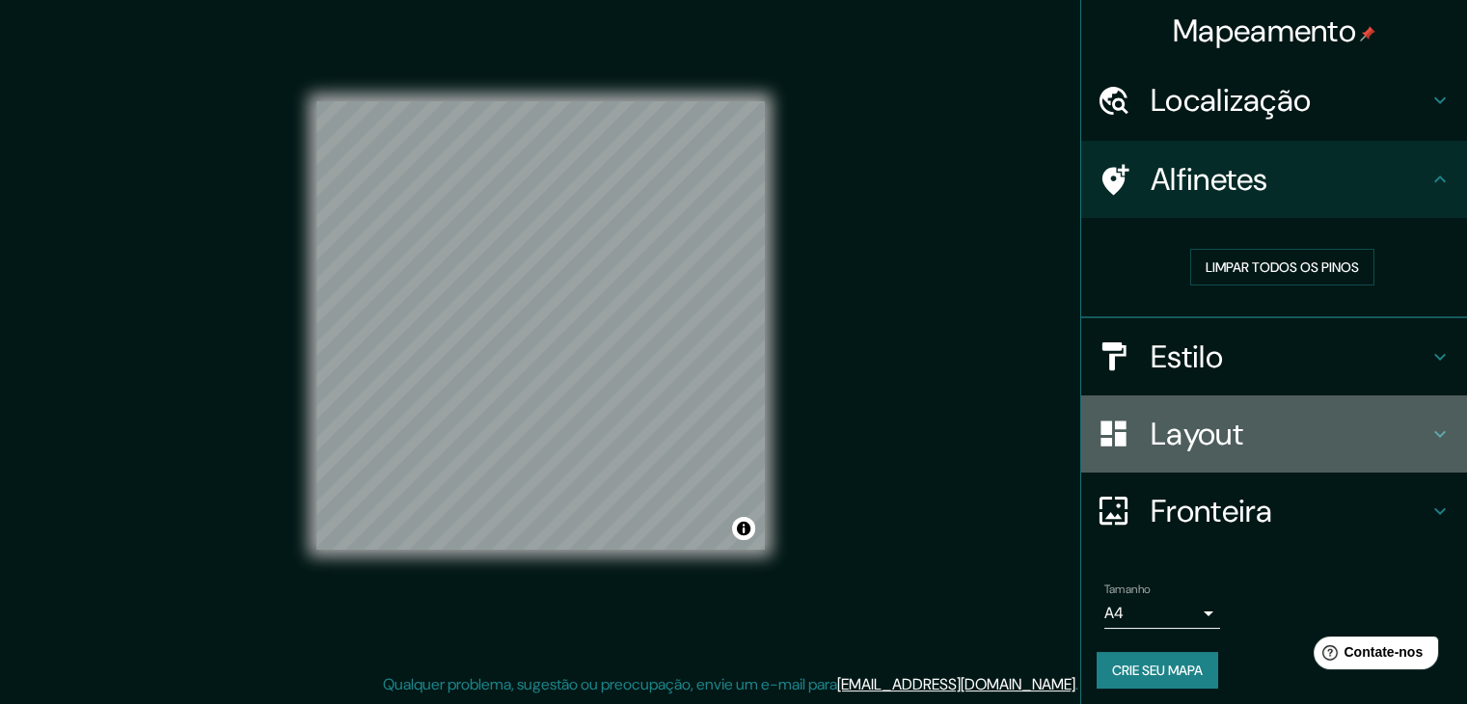
click at [1429, 423] on icon at bounding box center [1440, 434] width 23 height 23
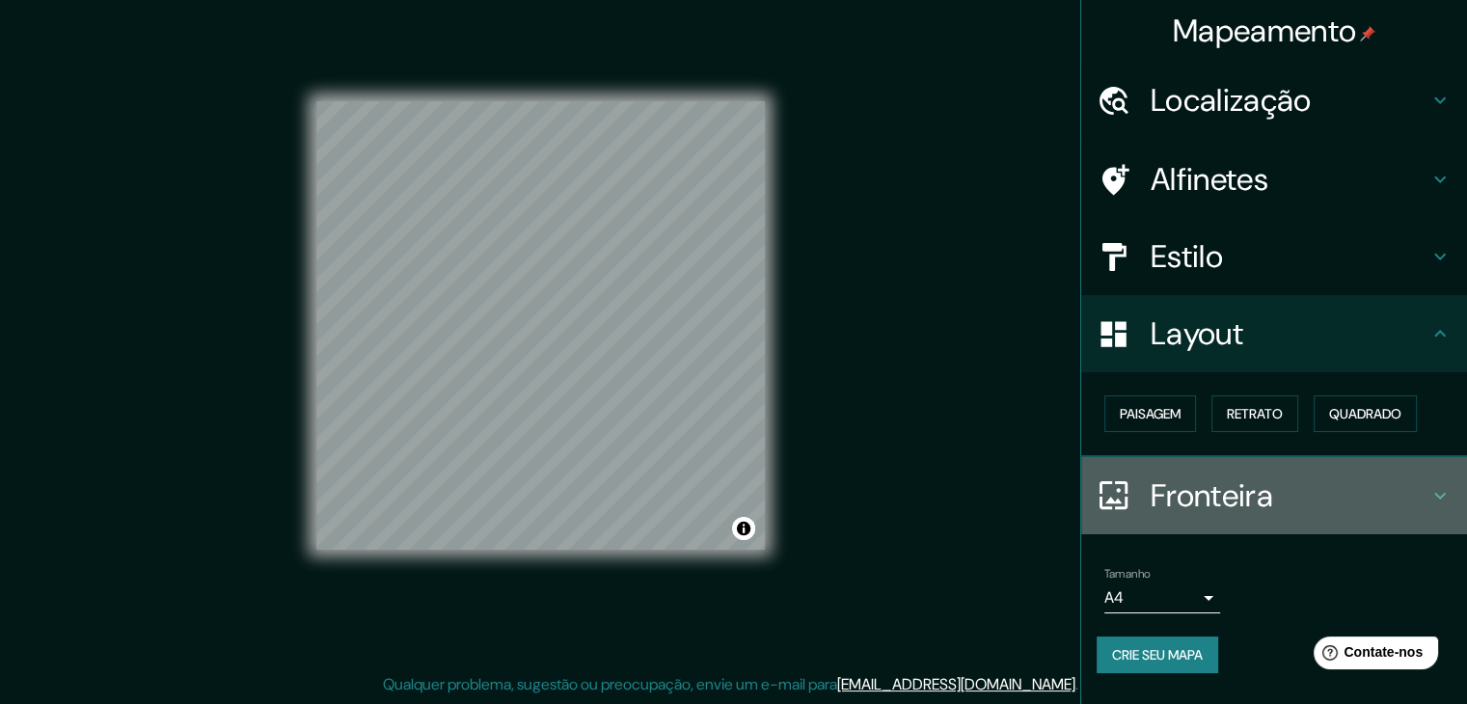
click at [1428, 492] on h4 "Fronteira" at bounding box center [1290, 496] width 278 height 39
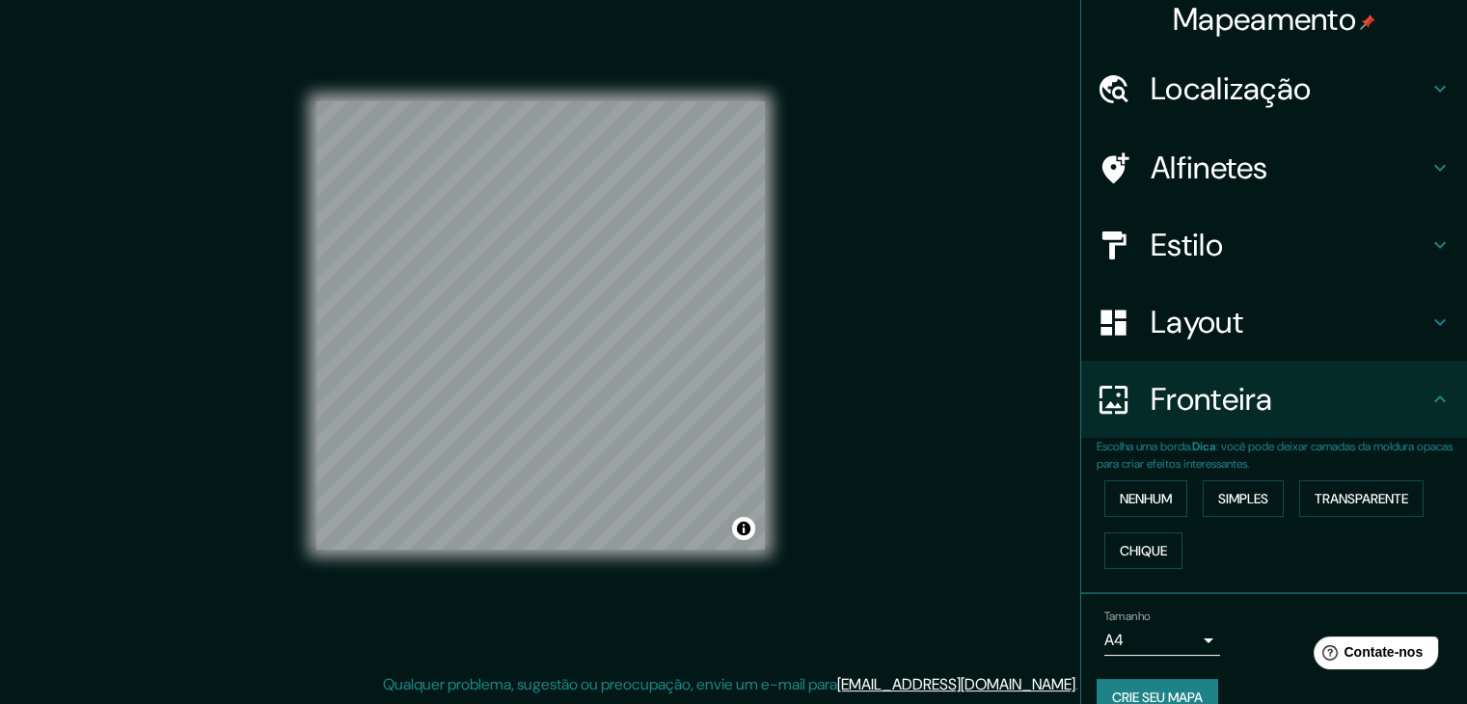
scroll to position [43, 0]
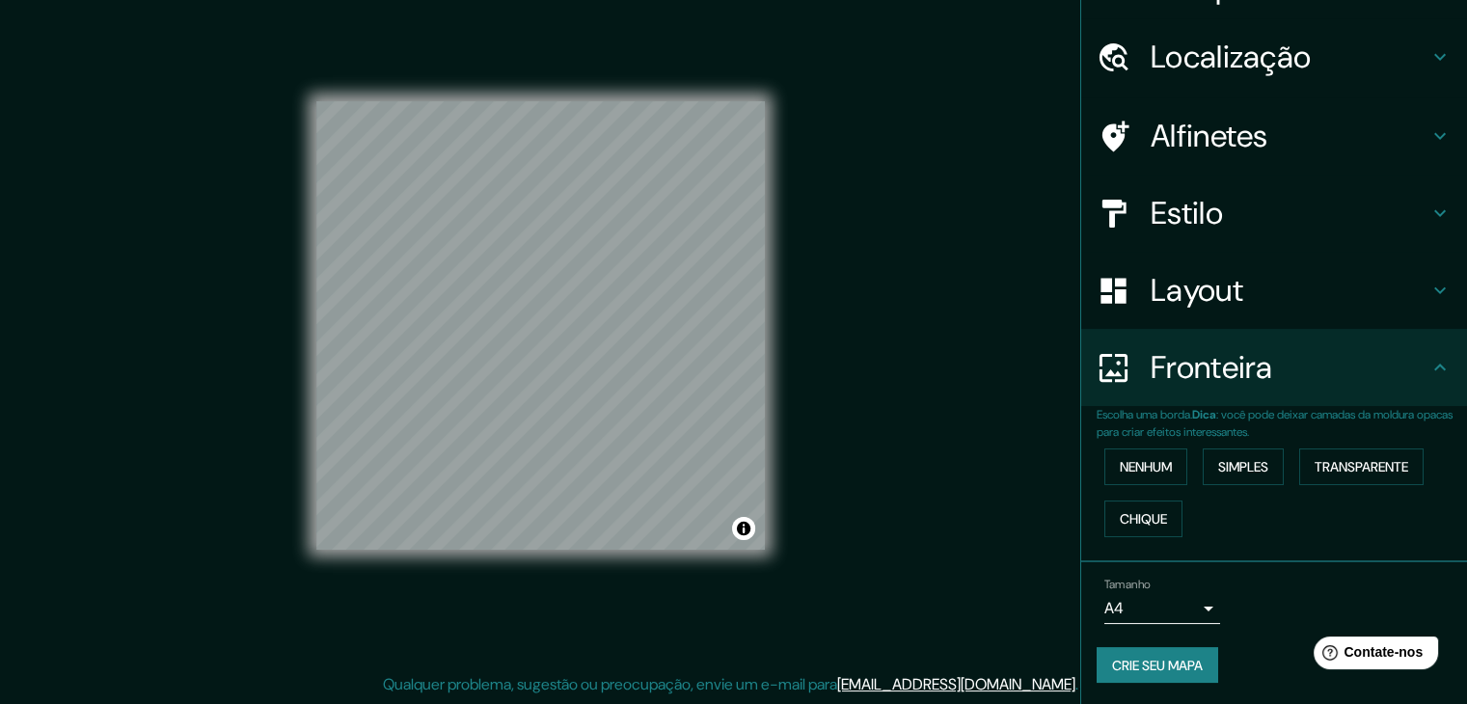
click at [1139, 670] on font "Crie seu mapa" at bounding box center [1157, 665] width 91 height 17
click at [1164, 668] on div "Crie seu mapa" at bounding box center [1274, 665] width 355 height 37
click at [884, 422] on div "Mapeamento Localização Alfinetes Estilo Layout Fronteira Escolha uma borda. Dic…" at bounding box center [733, 341] width 1467 height 726
click at [1429, 376] on icon at bounding box center [1440, 367] width 23 height 23
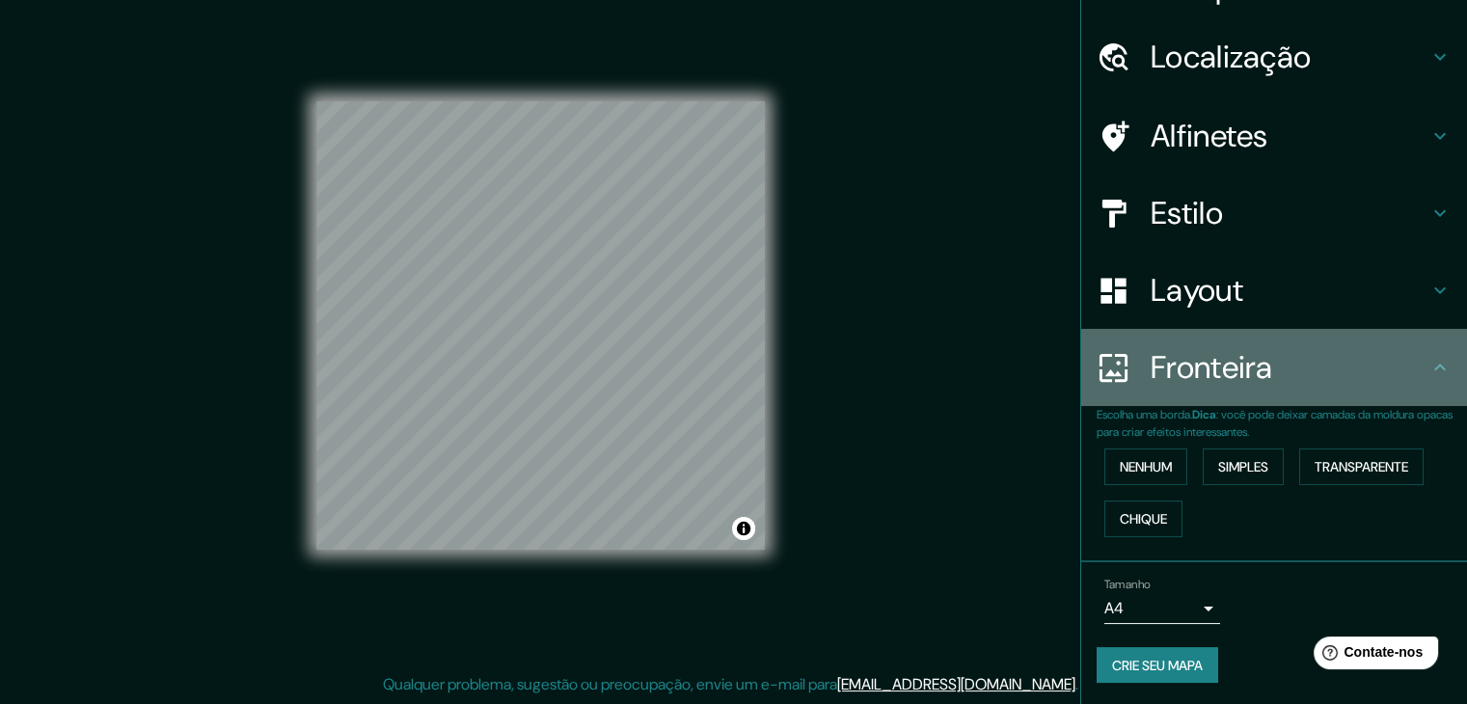
click at [1429, 376] on icon at bounding box center [1440, 367] width 23 height 23
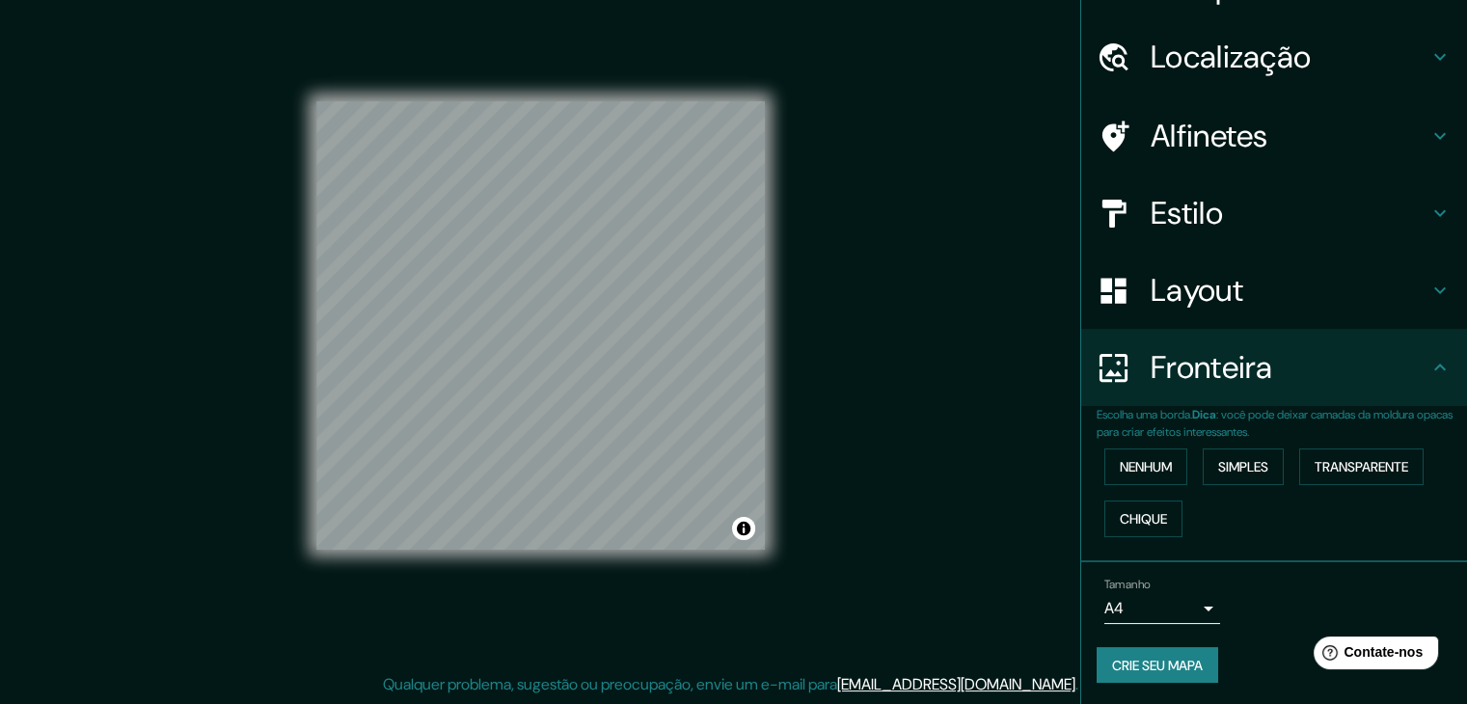
click at [1173, 661] on font "Crie seu mapa" at bounding box center [1157, 665] width 91 height 17
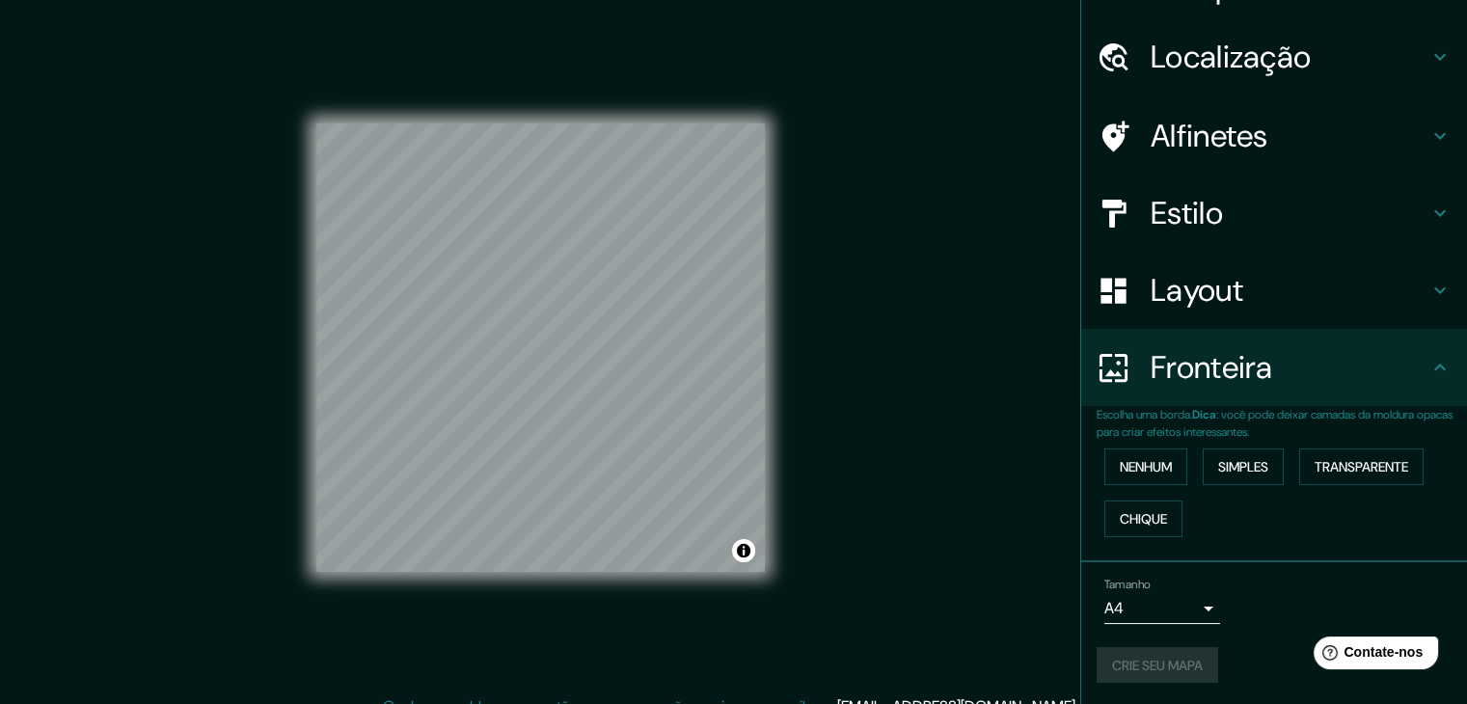
click at [1170, 655] on div "Crie seu mapa" at bounding box center [1274, 665] width 355 height 37
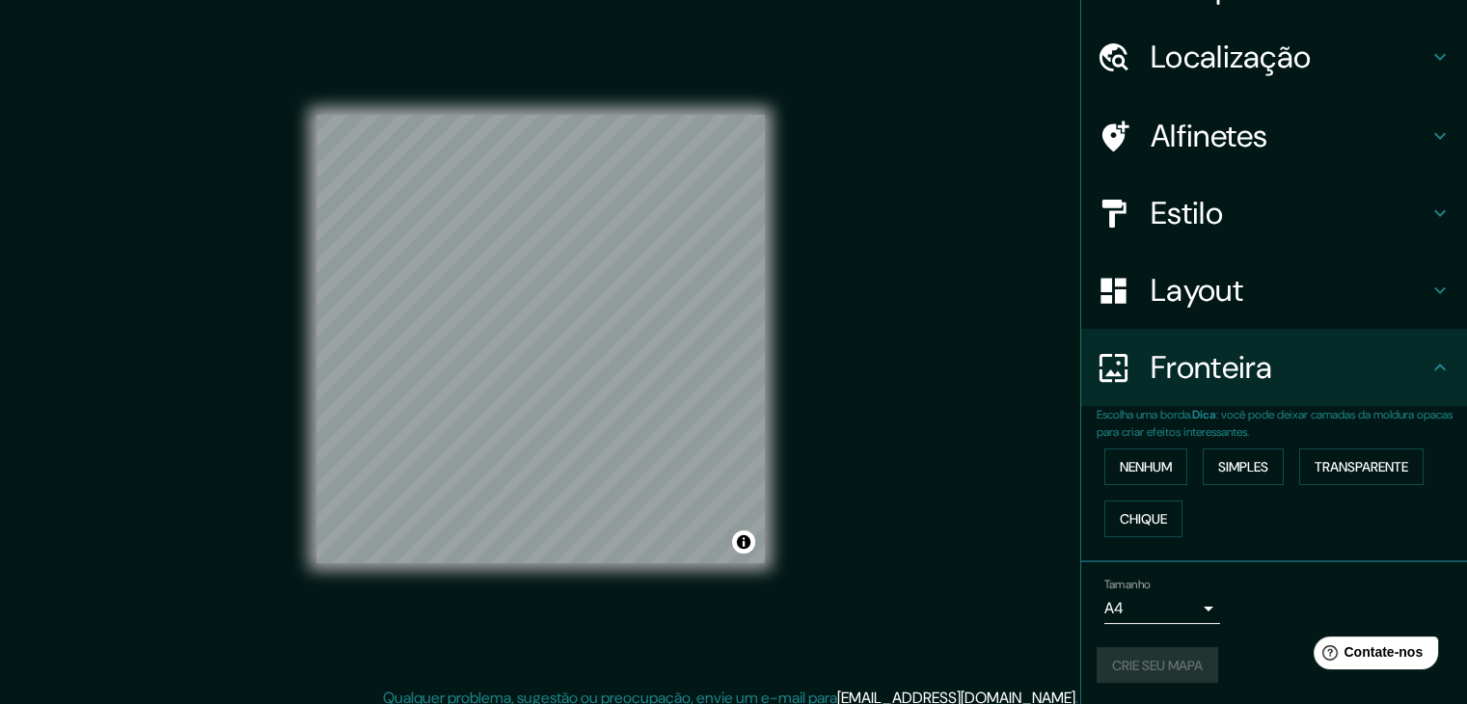
scroll to position [22, 0]
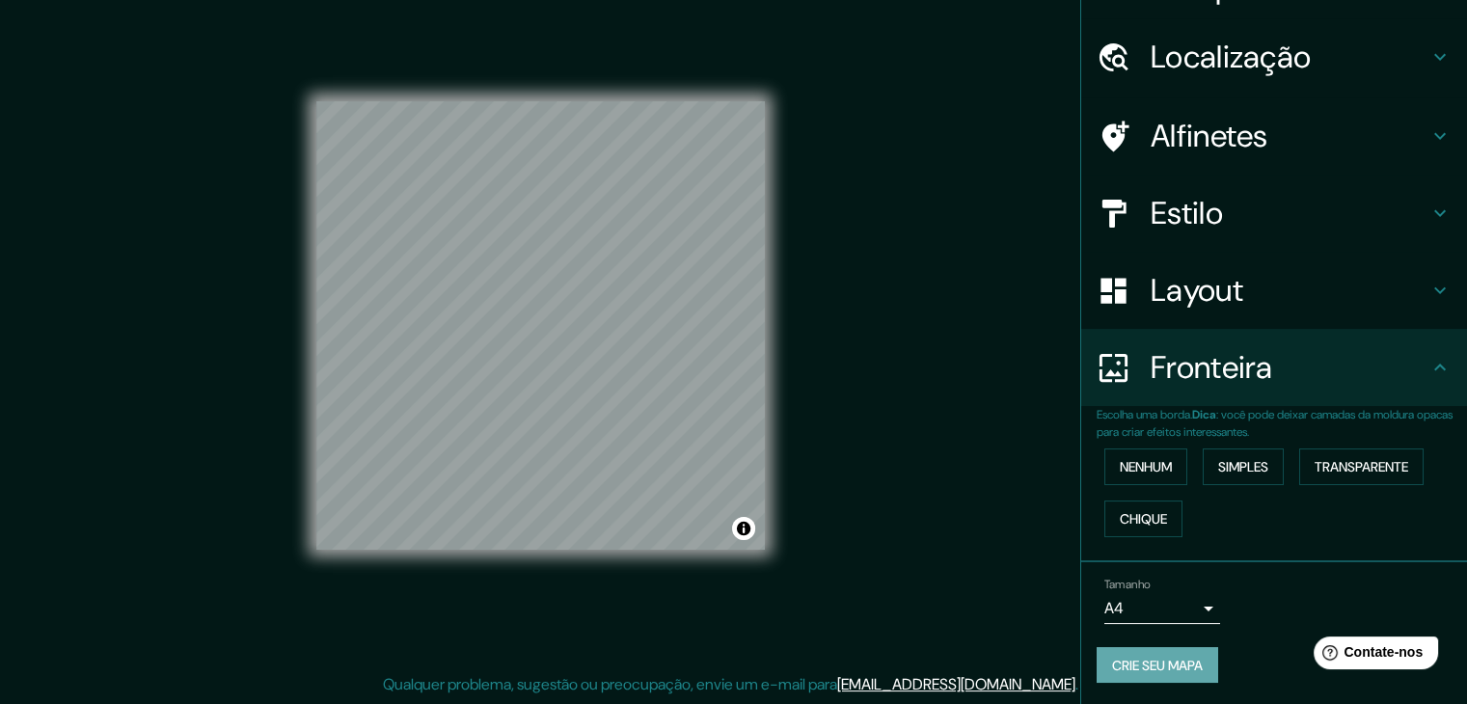
click at [1125, 664] on font "Crie seu mapa" at bounding box center [1157, 665] width 91 height 17
